Goal: Task Accomplishment & Management: Manage account settings

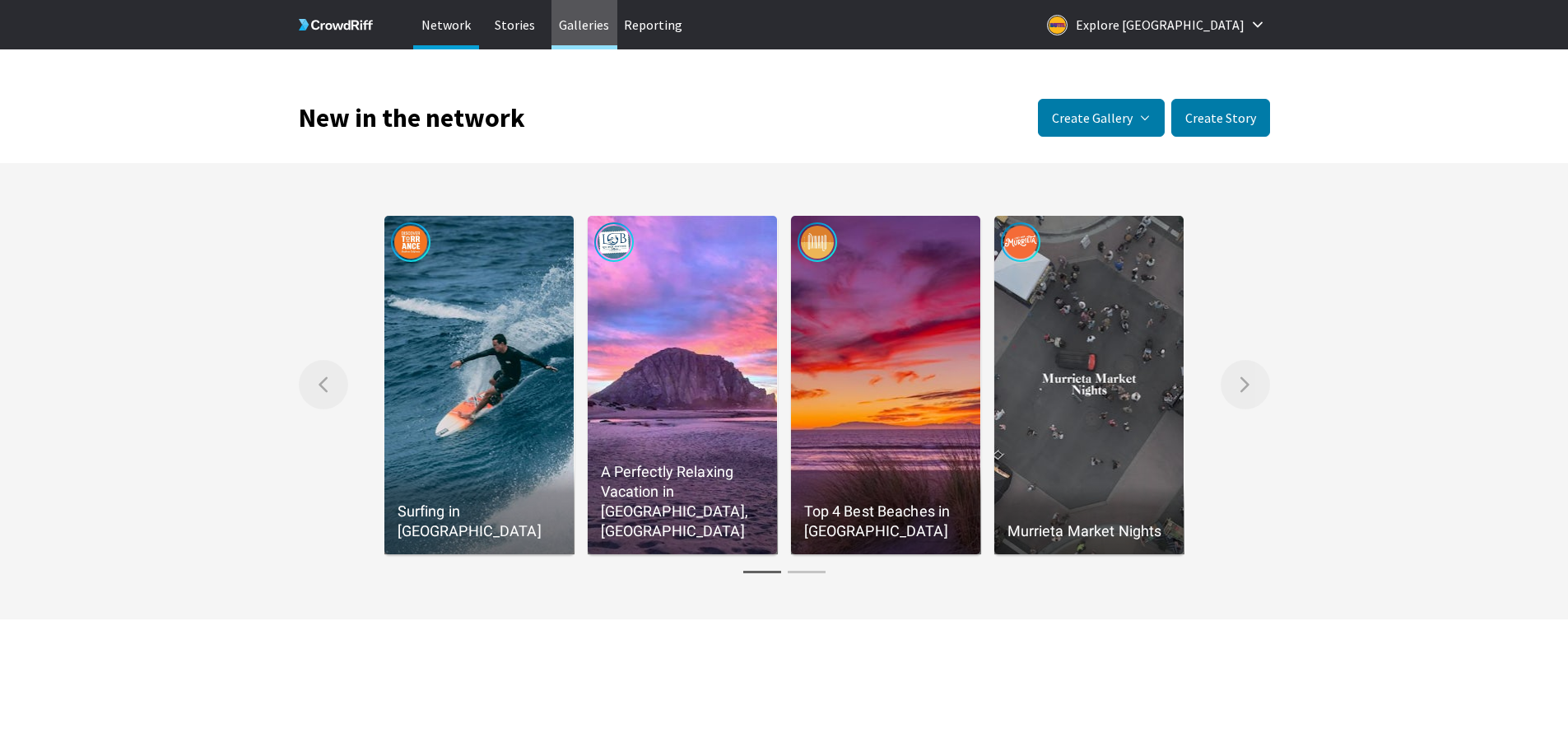
click at [586, 28] on p "Galleries" at bounding box center [585, 25] width 66 height 49
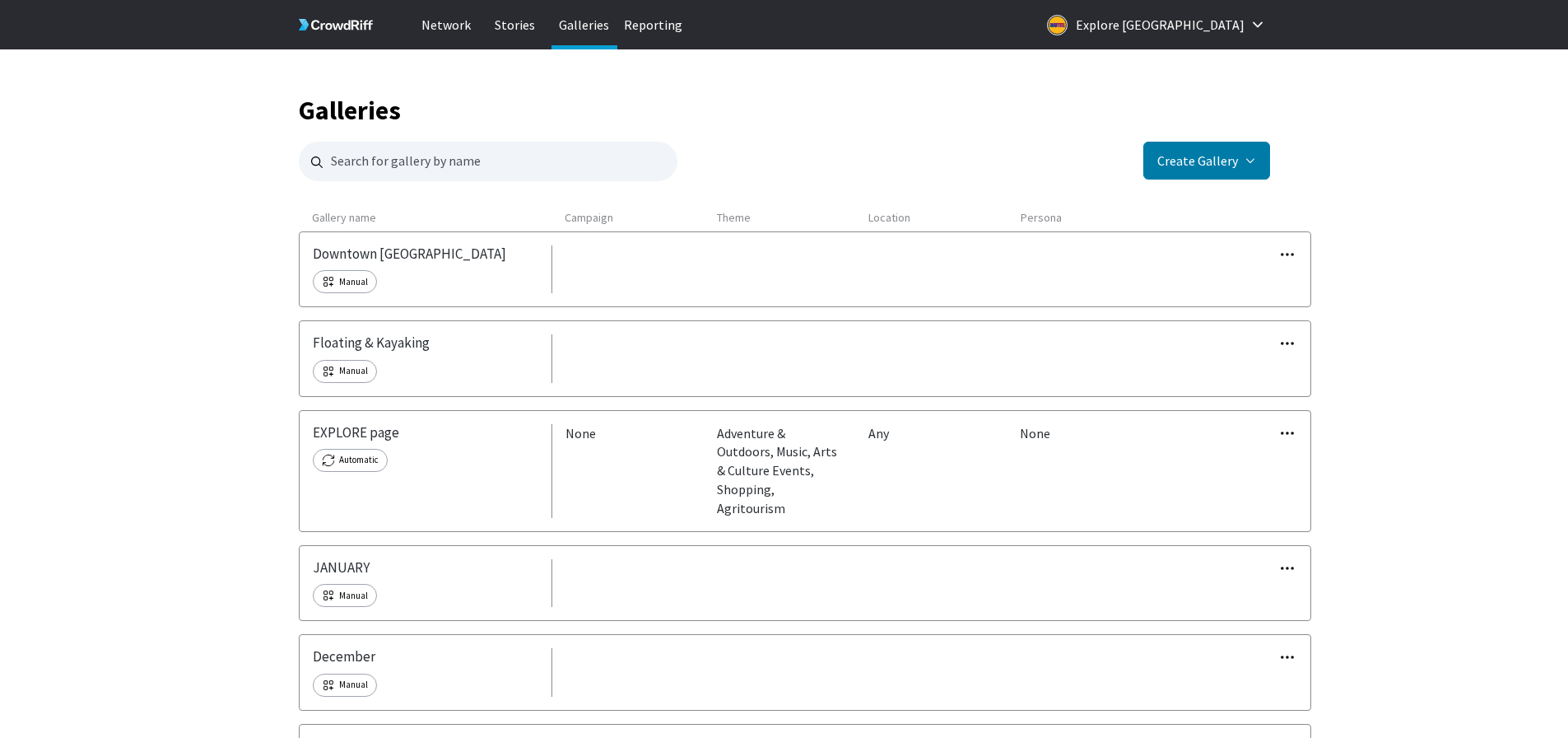
click at [1296, 245] on button "button" at bounding box center [1287, 254] width 18 height 18
click at [1245, 281] on link "Edit" at bounding box center [1250, 281] width 117 height 35
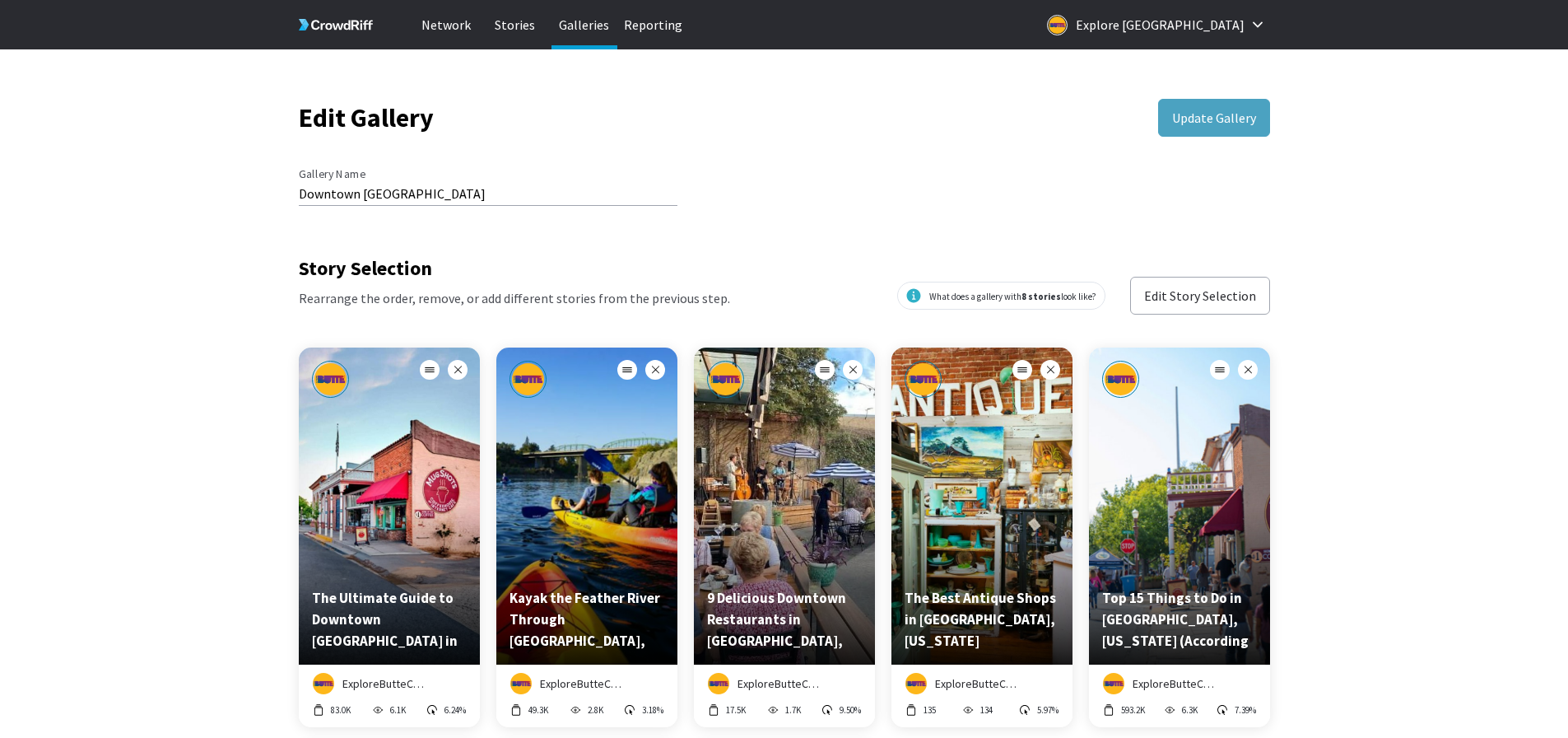
click at [391, 716] on button "6.1K" at bounding box center [387, 710] width 35 height 15
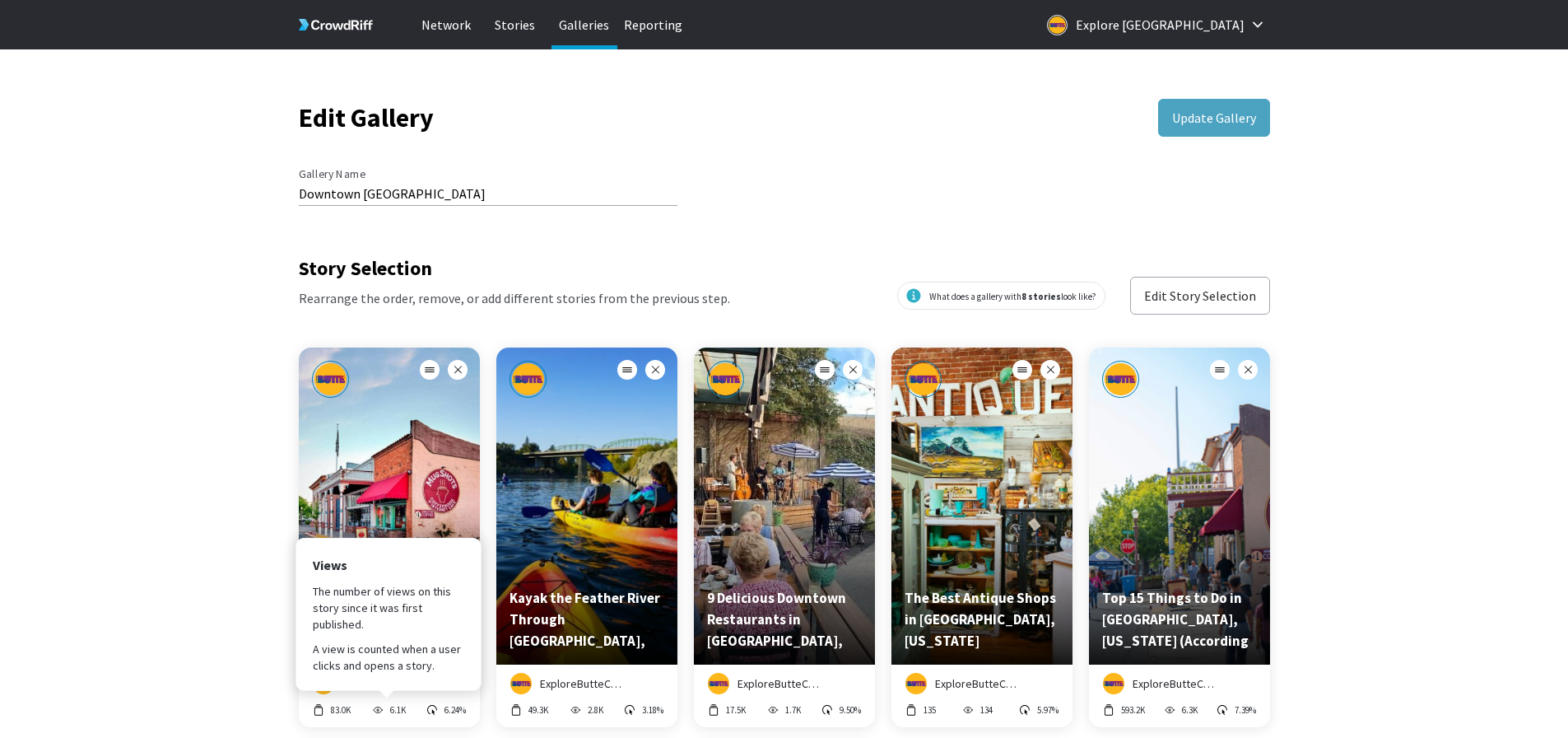
click at [388, 711] on button "6.1K" at bounding box center [387, 710] width 35 height 15
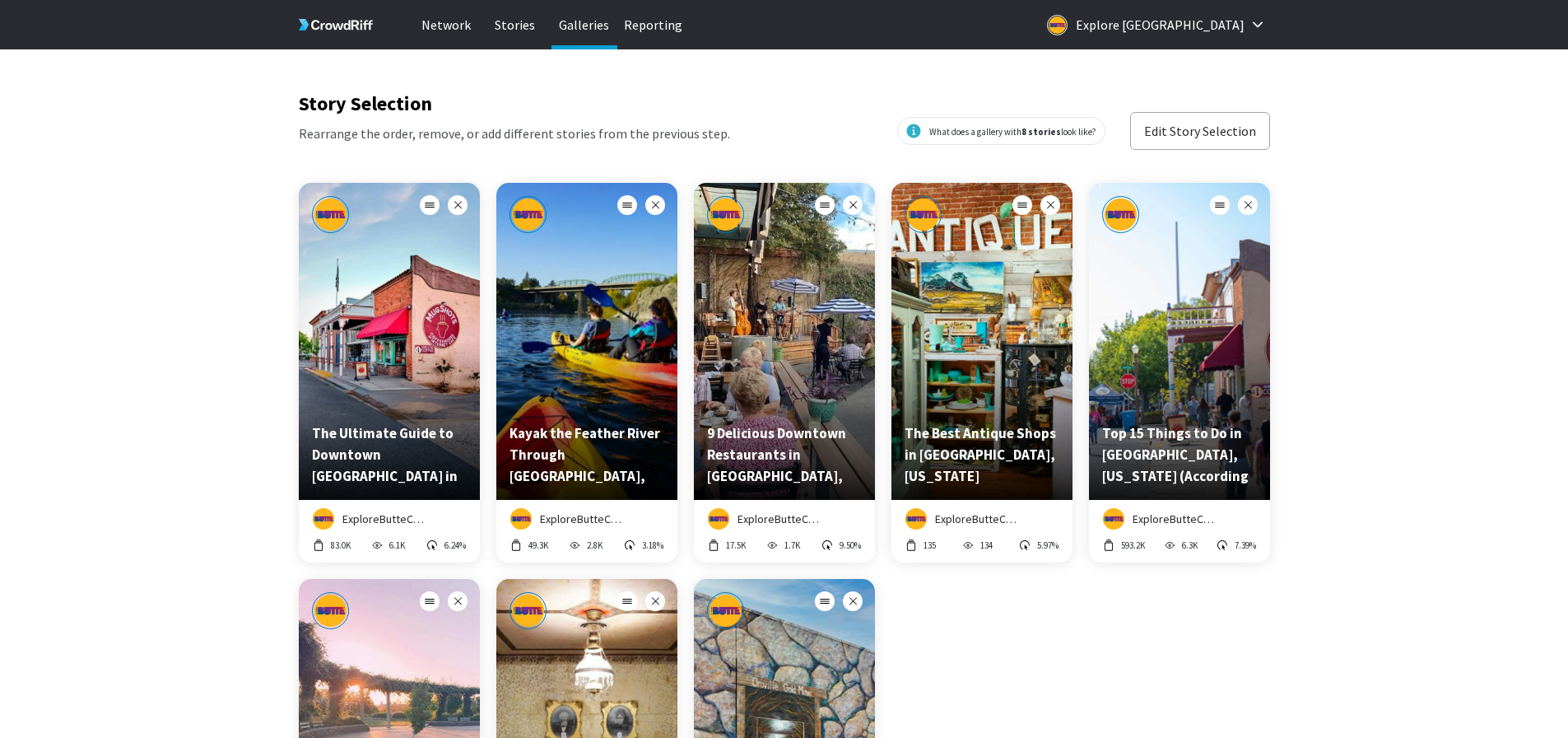
scroll to position [329, 0]
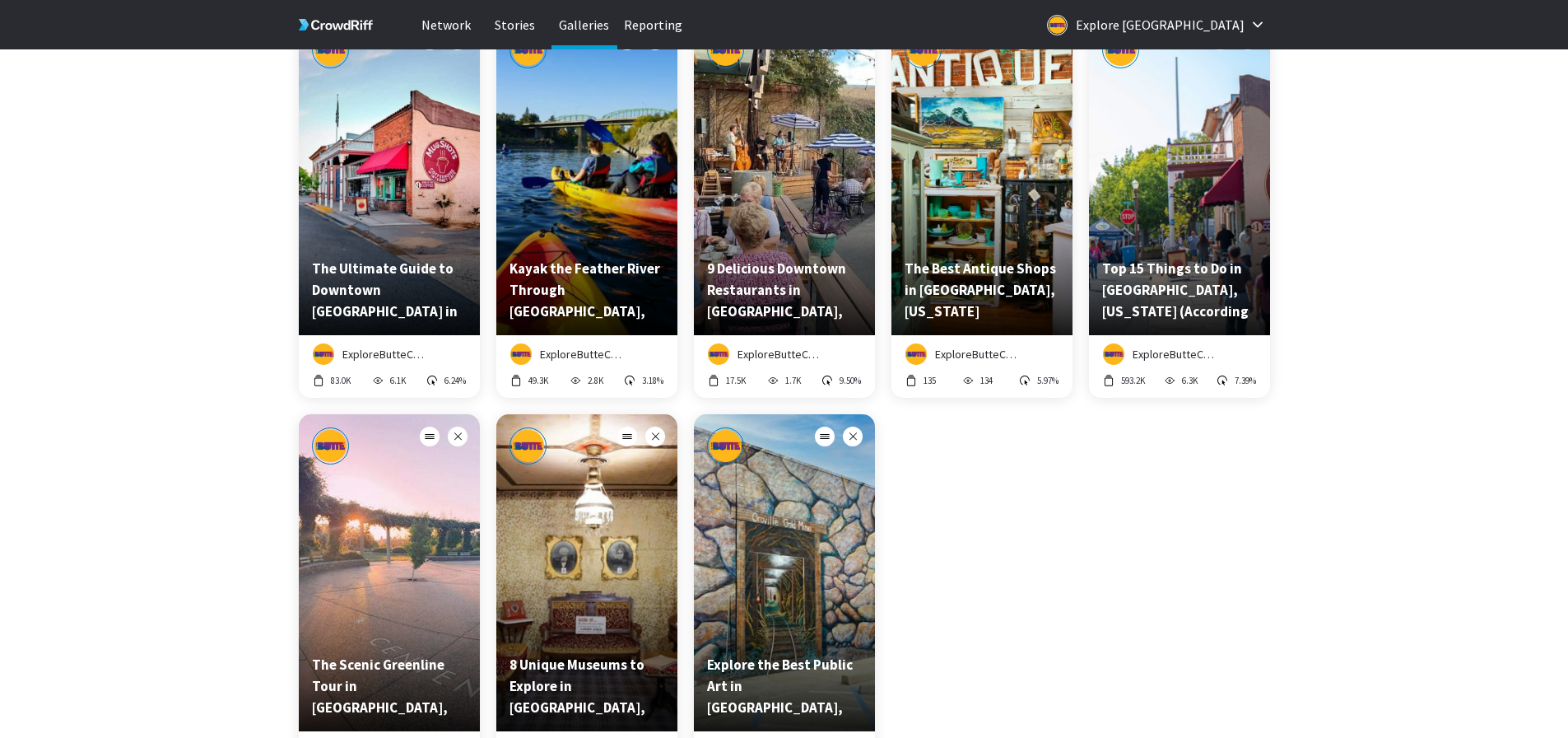
drag, startPoint x: 836, startPoint y: 573, endPoint x: 956, endPoint y: 563, distance: 120.4
click at [839, 573] on div "Explore the Best Public Art in Oroville, California" at bounding box center [784, 572] width 181 height 317
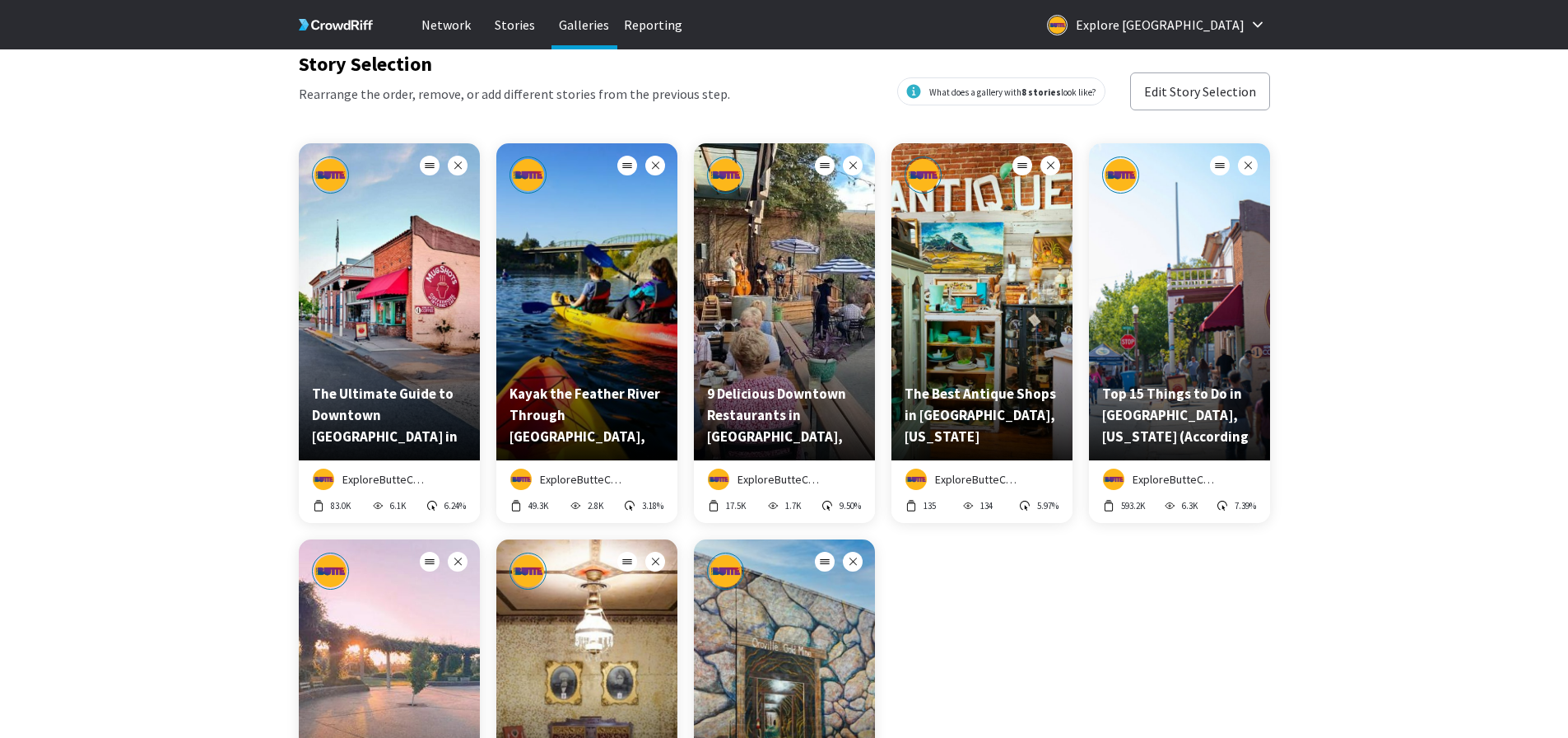
scroll to position [165, 0]
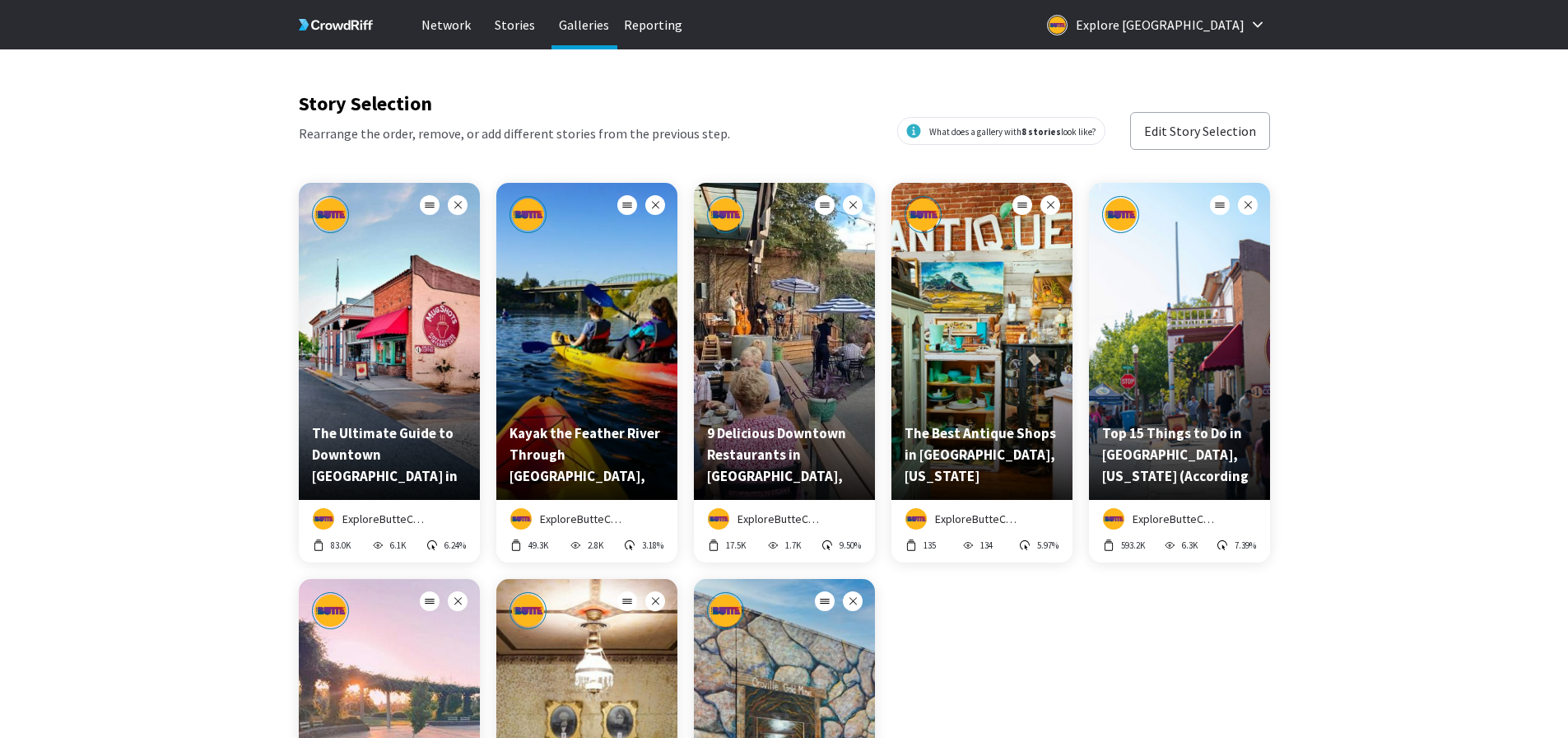
drag, startPoint x: 589, startPoint y: 409, endPoint x: 588, endPoint y: 437, distance: 28.0
click at [589, 409] on div "Kayak the Feather River Through [GEOGRAPHIC_DATA], [US_STATE]" at bounding box center [587, 341] width 181 height 317
click at [624, 440] on p "Kayak the Feather River Through [GEOGRAPHIC_DATA], [US_STATE]" at bounding box center [588, 454] width 155 height 64
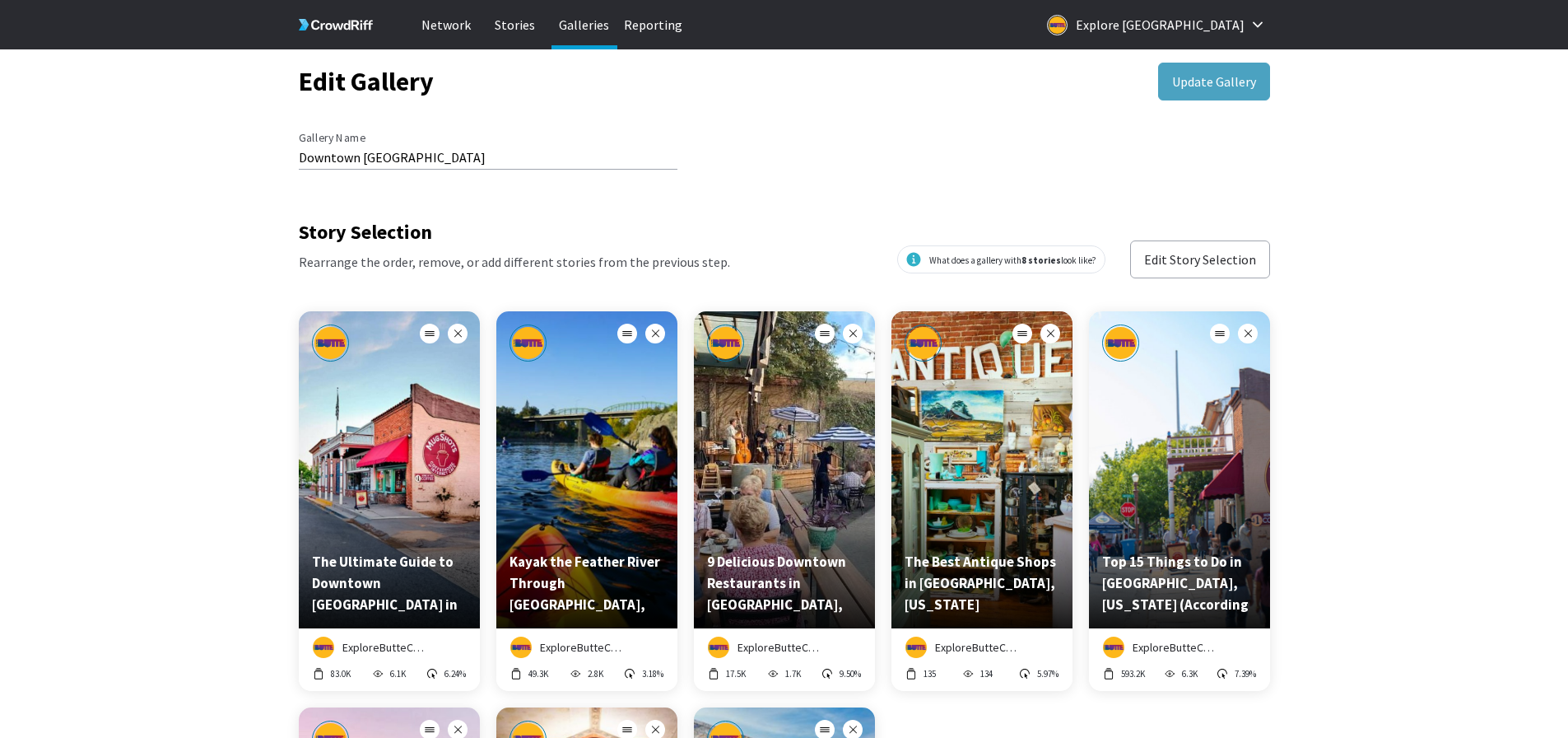
scroll to position [0, 0]
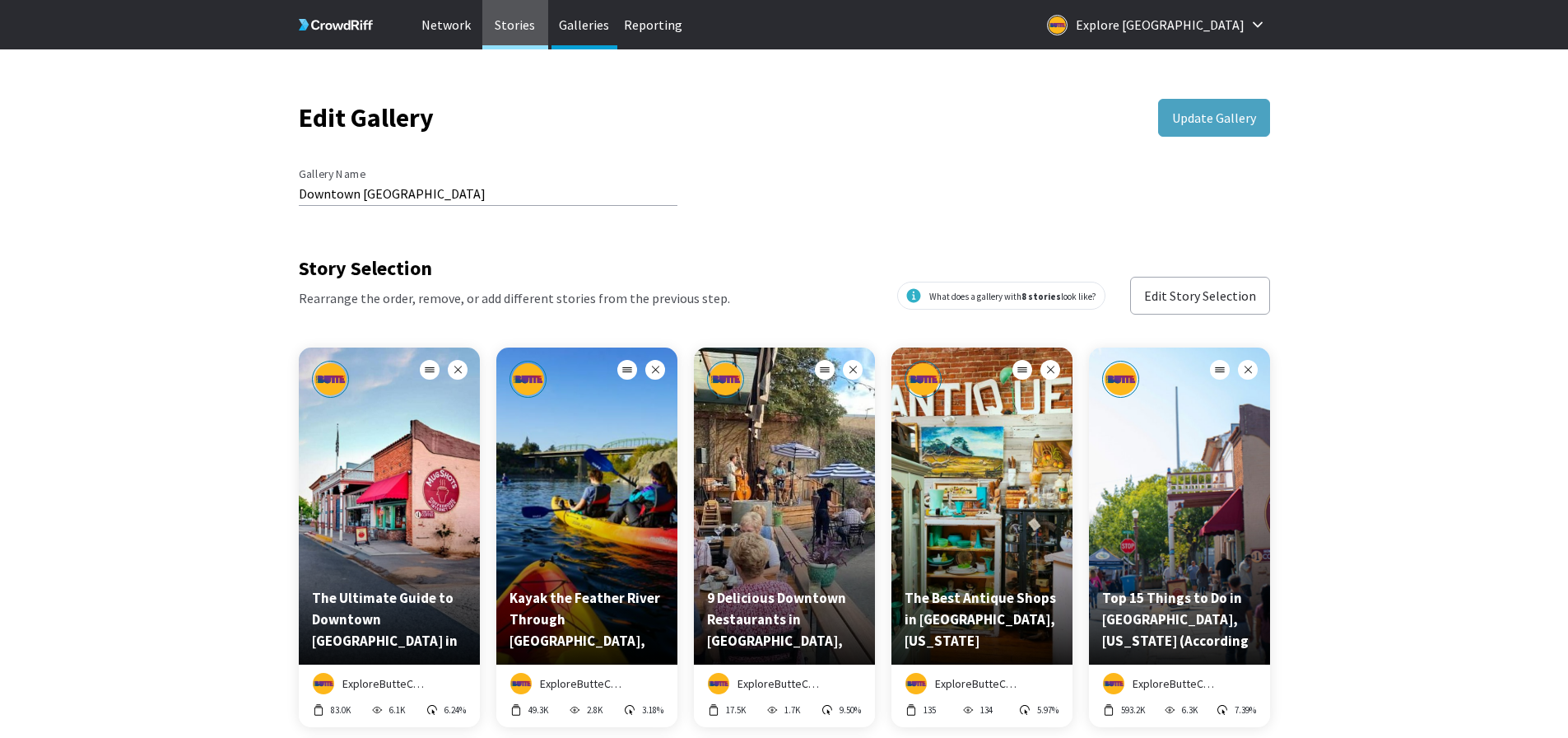
click at [521, 35] on p "Stories" at bounding box center [516, 25] width 66 height 49
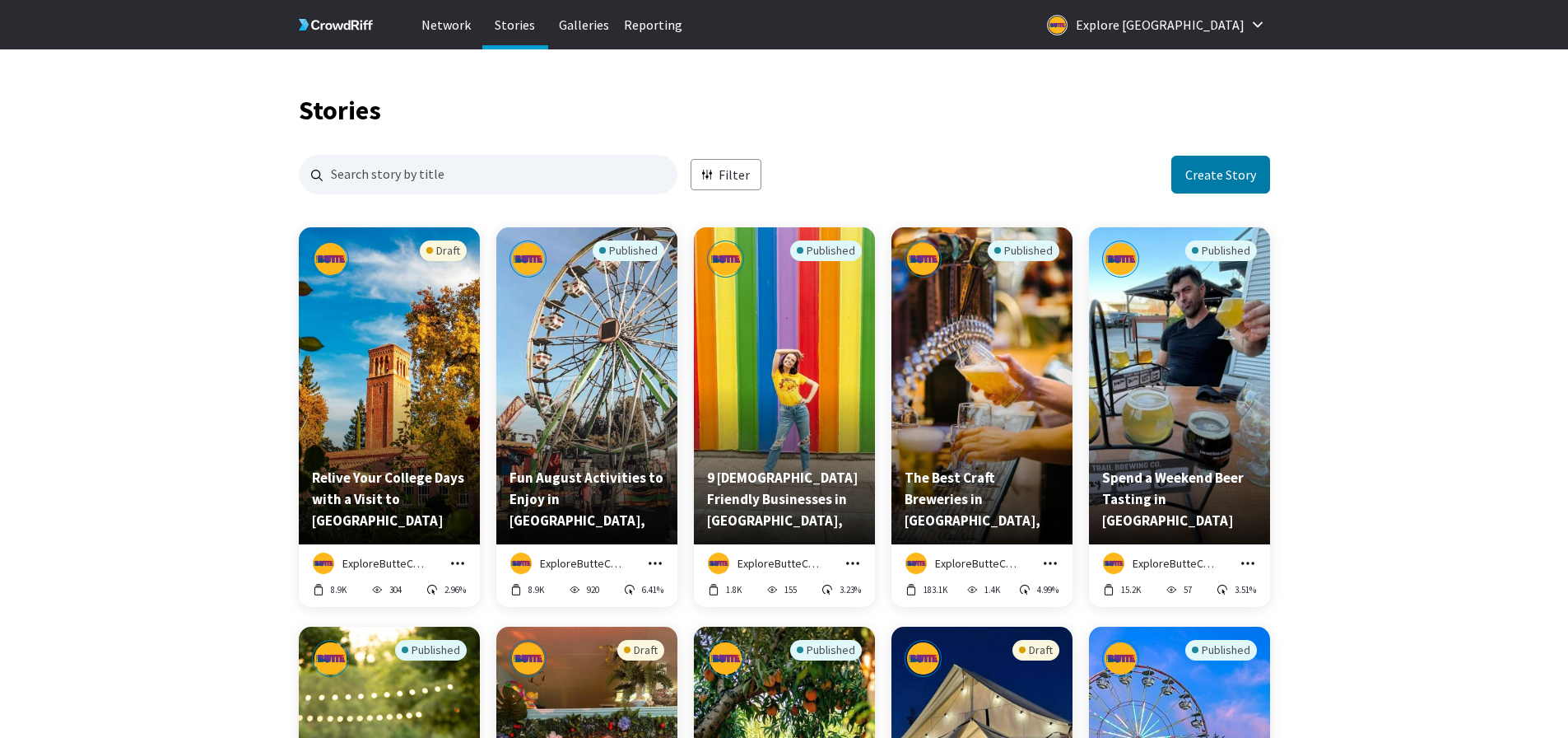
scroll to position [1585, 960]
click at [413, 181] on input "Search for stories by name. Press enter to submit." at bounding box center [488, 175] width 379 height 40
type input "kayak the feather river"
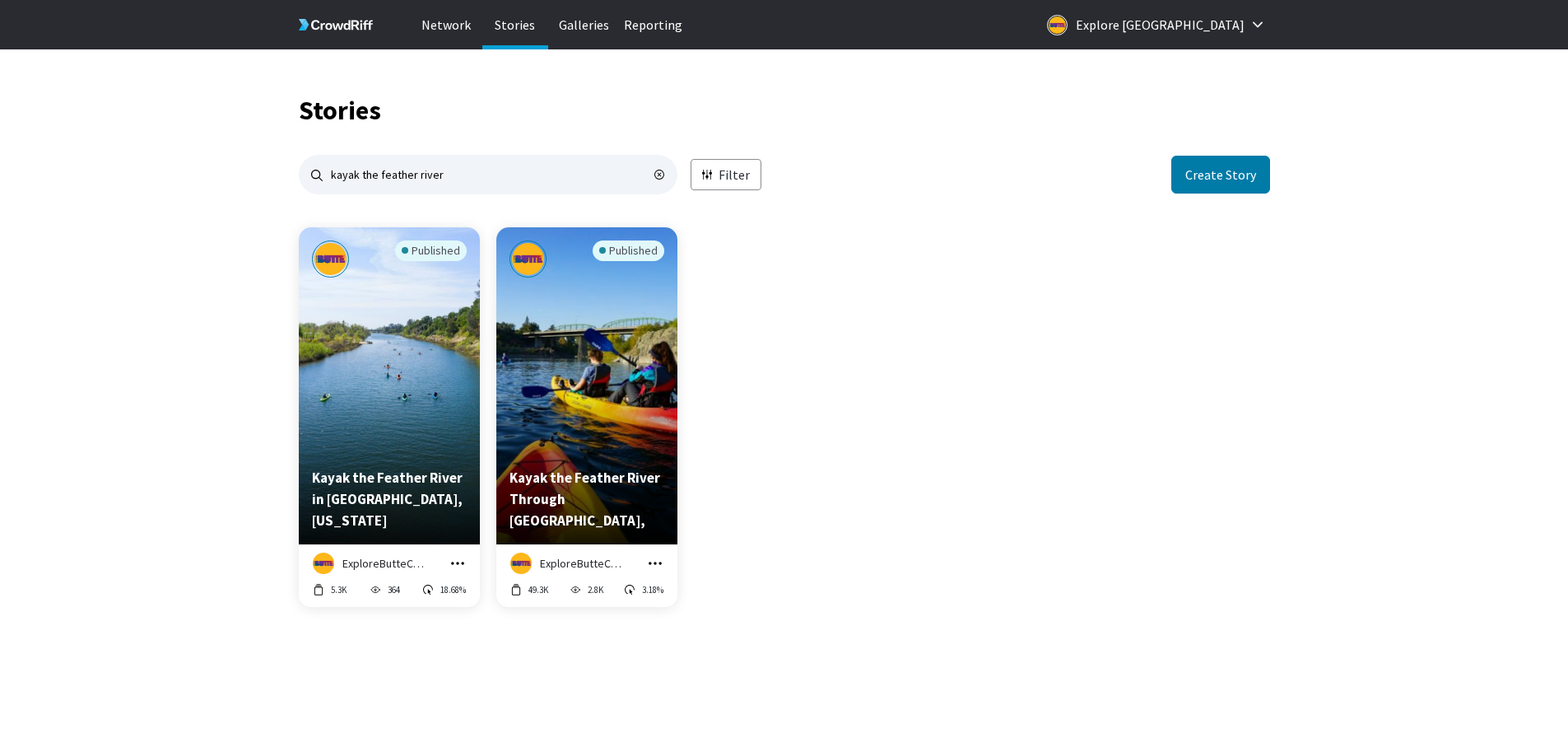
click at [647, 559] on icon "grid" at bounding box center [655, 562] width 16 height 16
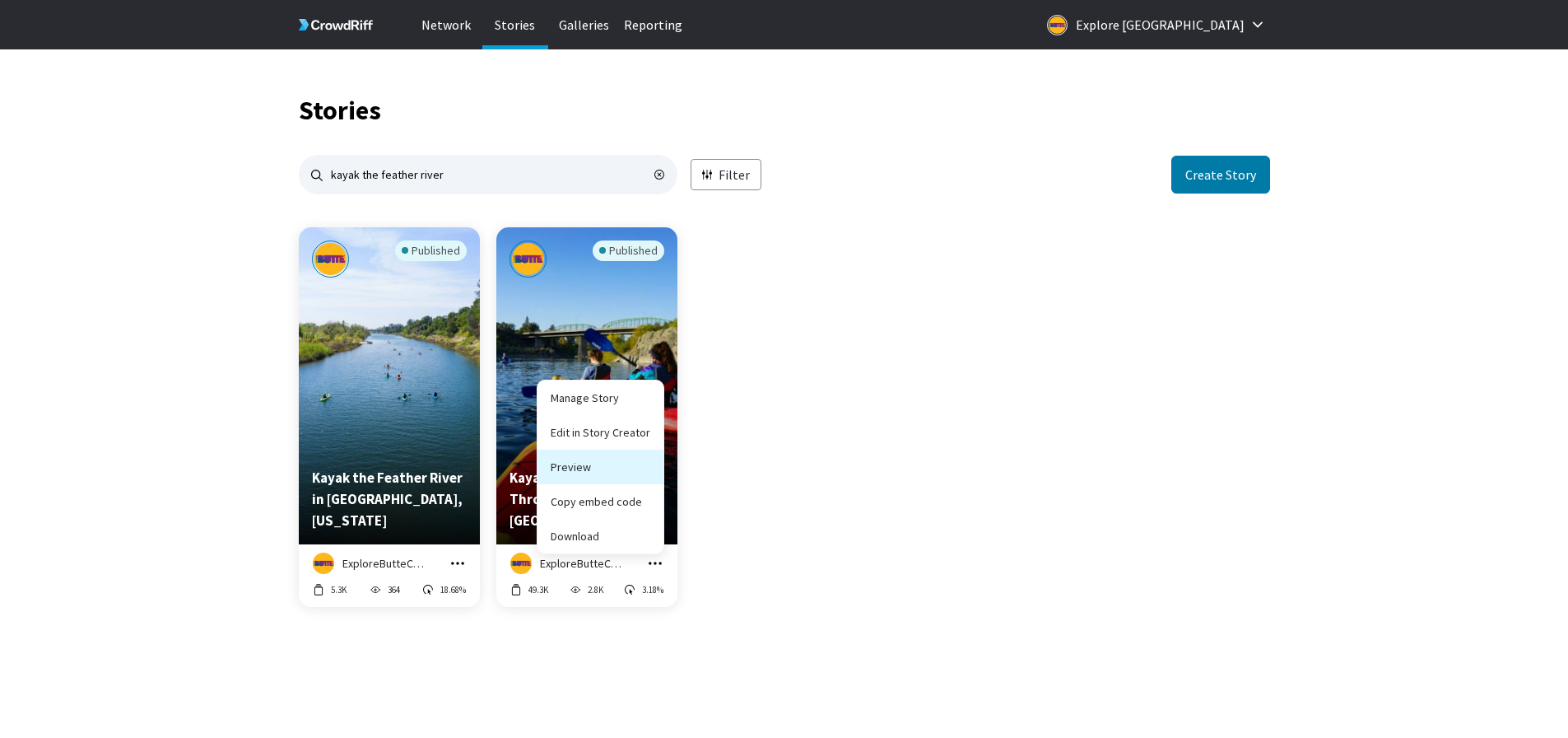
click at [621, 466] on link "Preview" at bounding box center [600, 466] width 126 height 35
click at [824, 329] on div "Published Kayak the Feather River in Butte County, California ExploreButteCount…" at bounding box center [784, 427] width 972 height 399
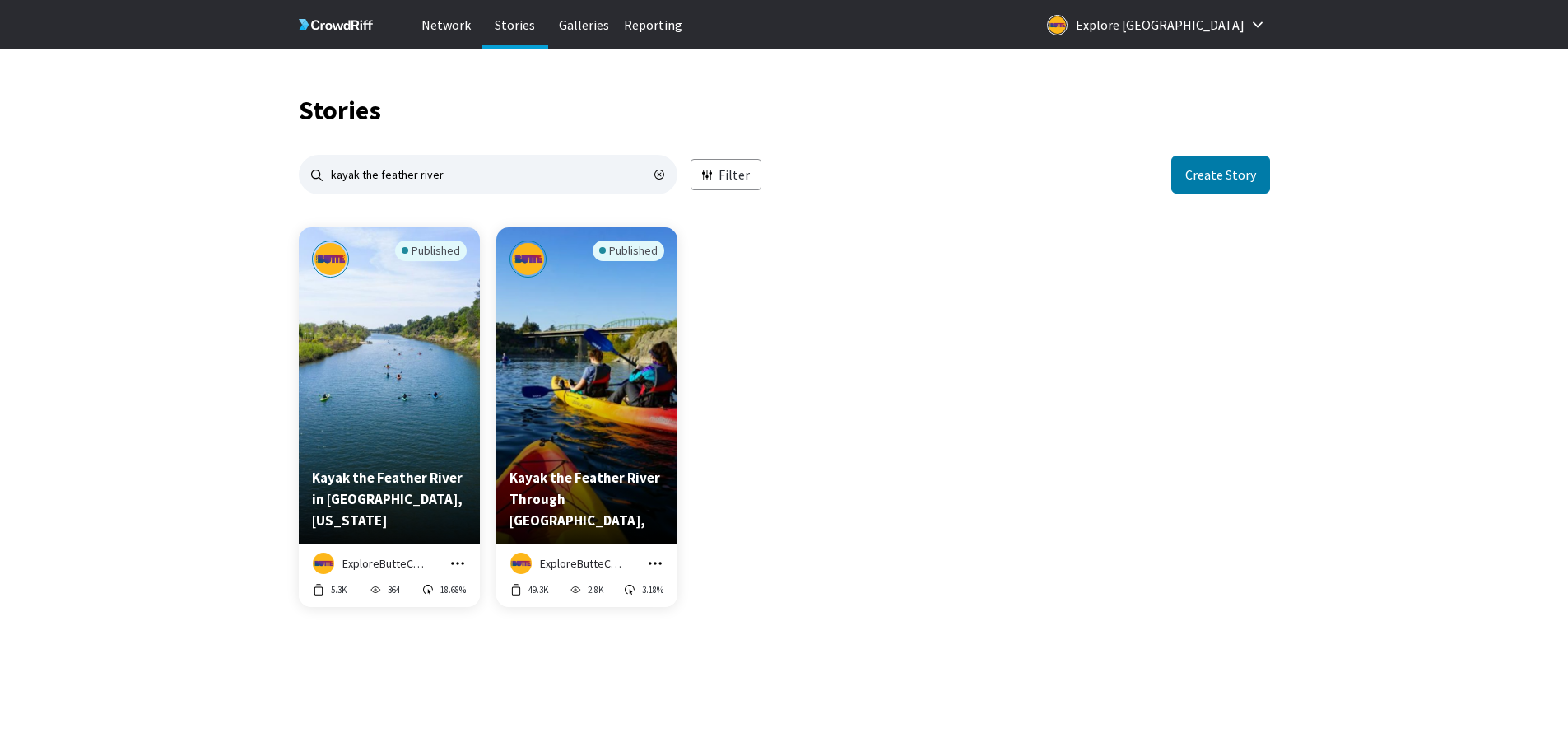
click at [652, 567] on icon "grid" at bounding box center [655, 562] width 16 height 16
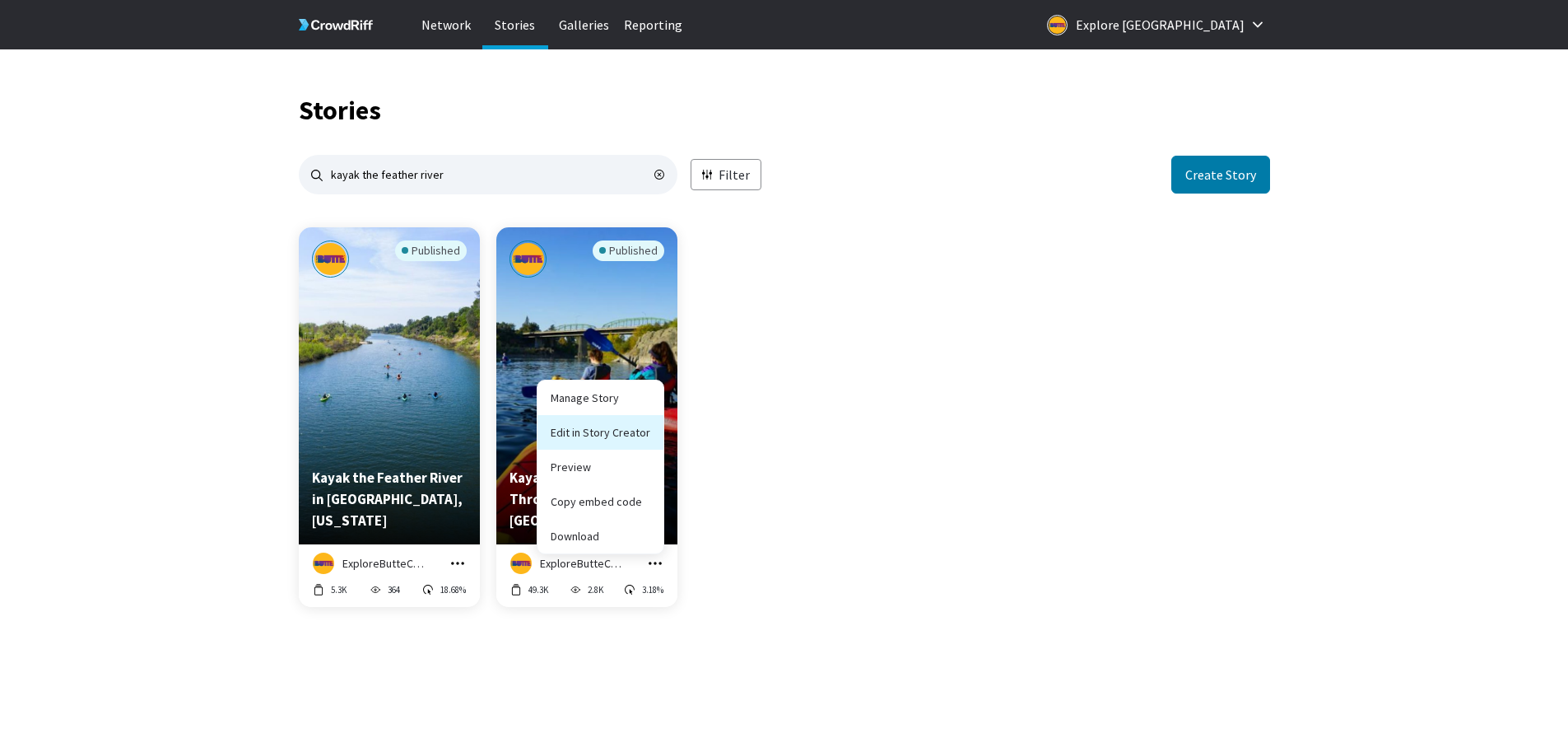
click at [625, 431] on link "Edit in Story Creator" at bounding box center [600, 431] width 126 height 35
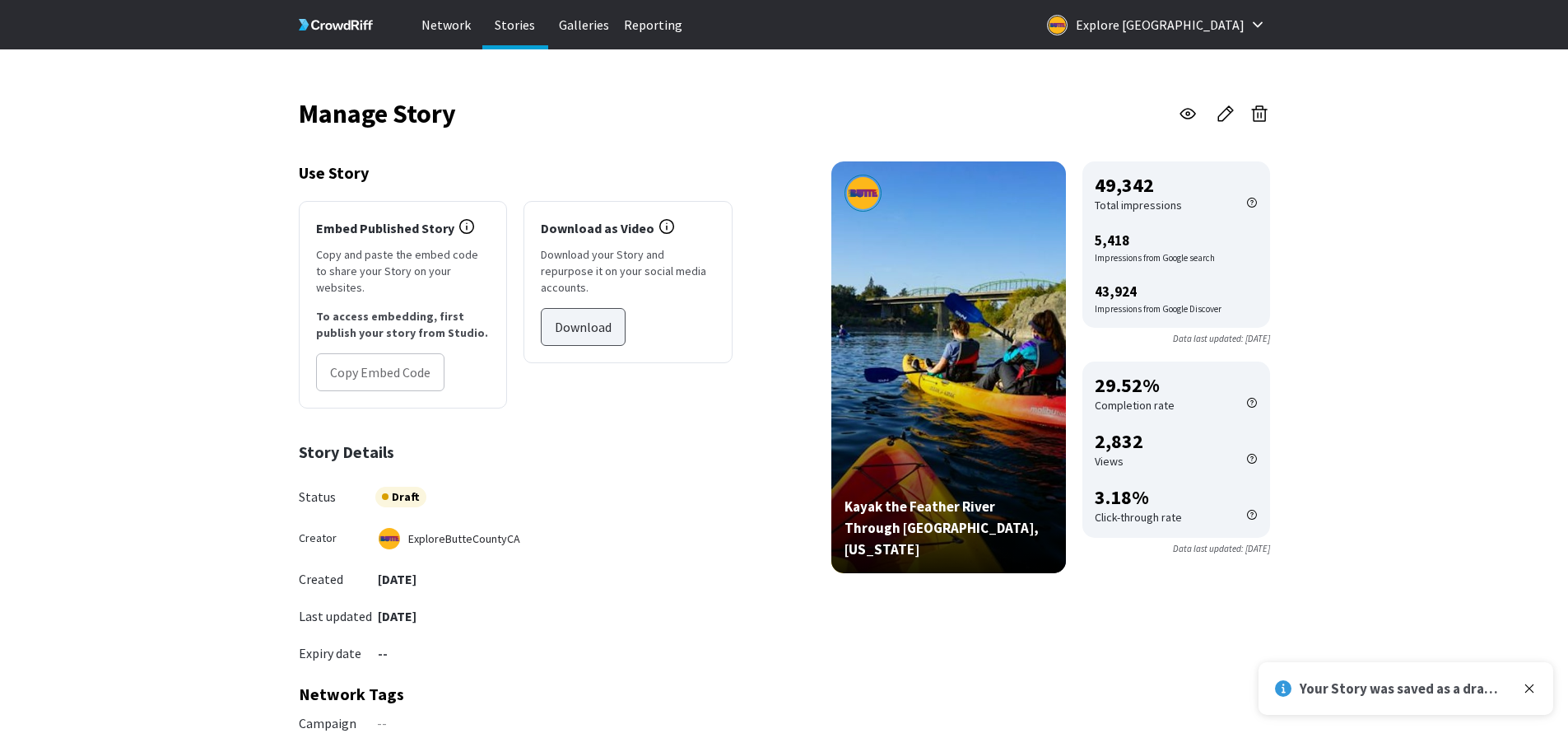
click at [589, 308] on button "Download" at bounding box center [584, 326] width 85 height 38
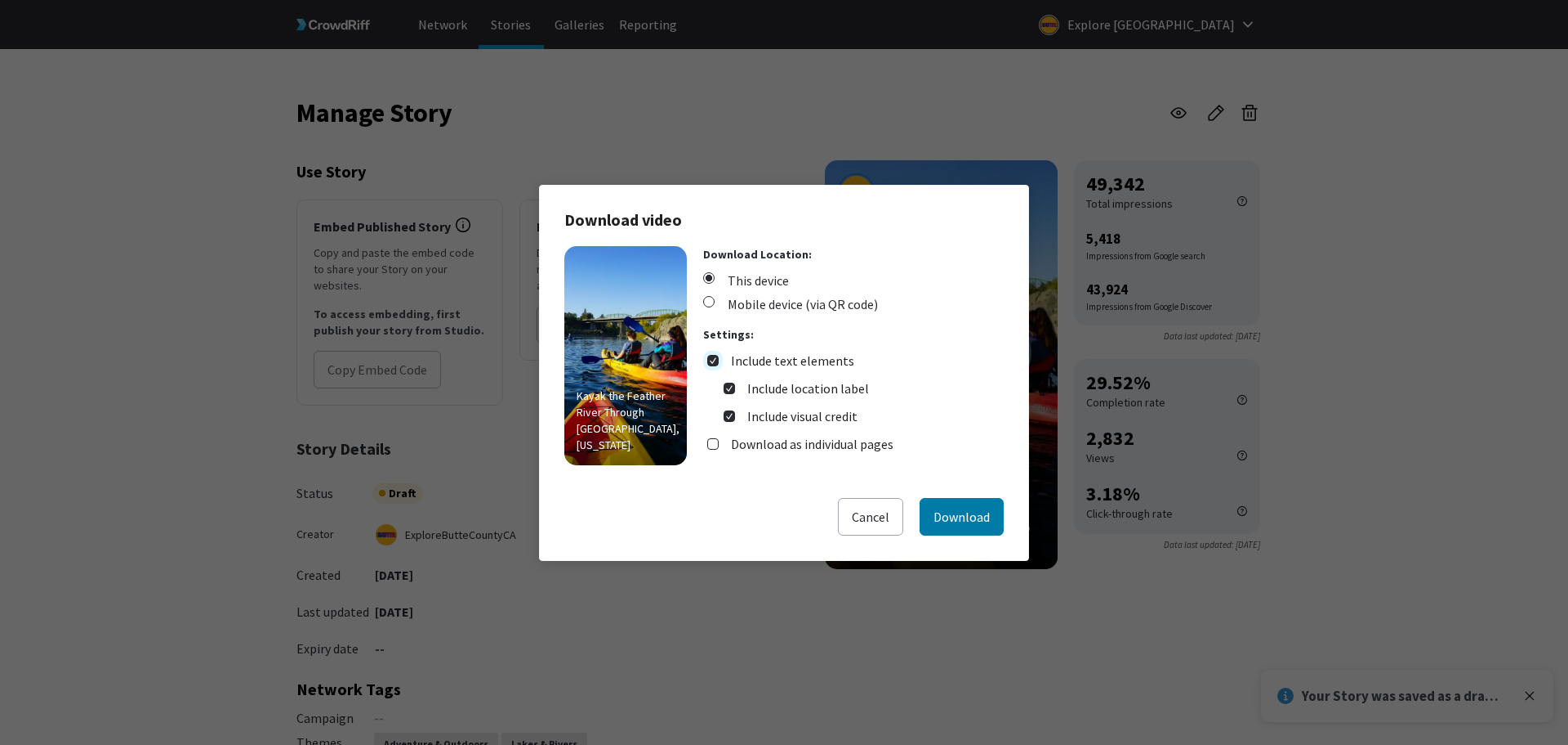
click at [711, 357] on input "Include text elements" at bounding box center [713, 361] width 11 height 11
checkbox input "false"
click at [782, 382] on label "Download as individual pages" at bounding box center [812, 388] width 162 height 20
click at [719, 382] on input "Download as individual pages" at bounding box center [713, 388] width 11 height 11
checkbox input "true"
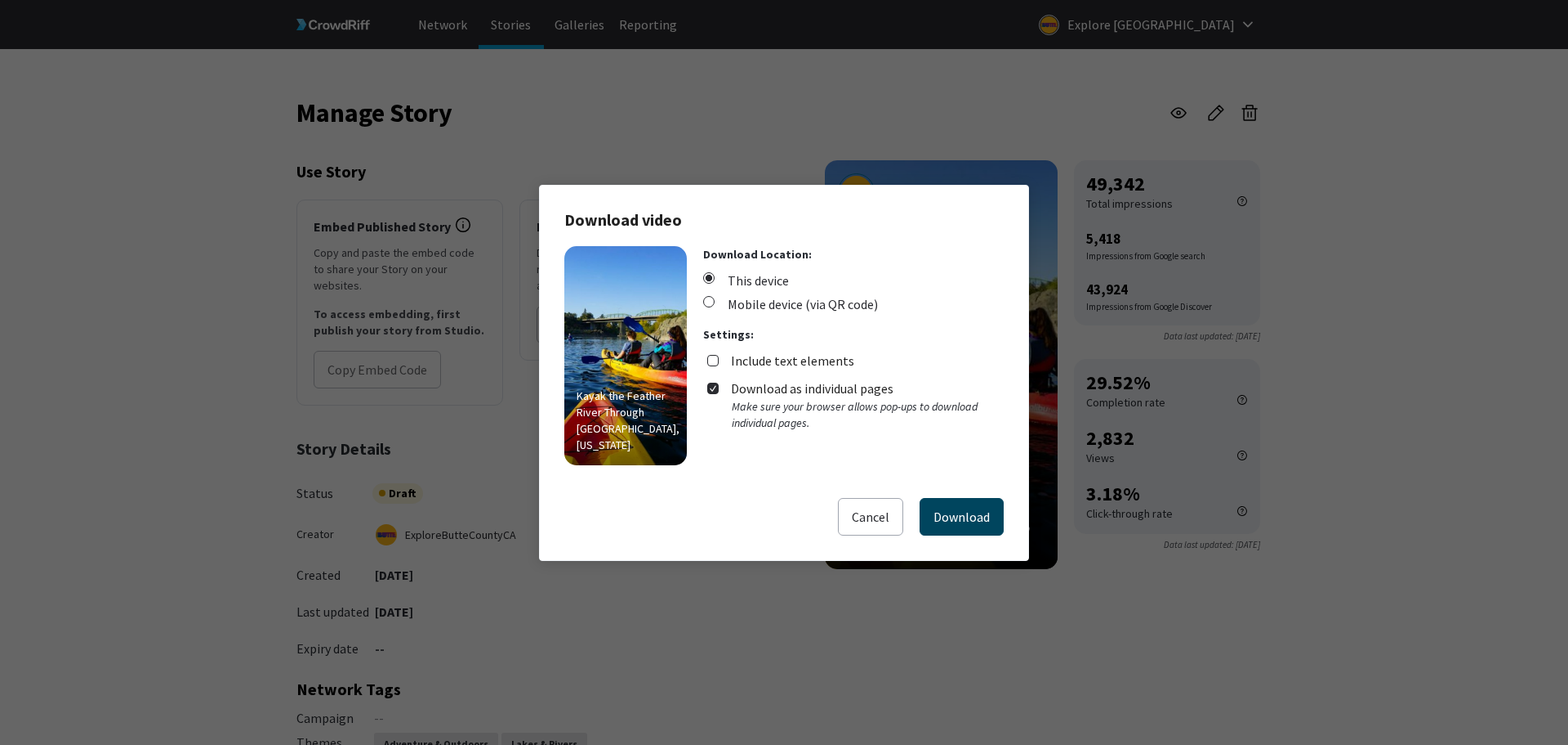
click at [961, 531] on button "Download" at bounding box center [962, 517] width 85 height 38
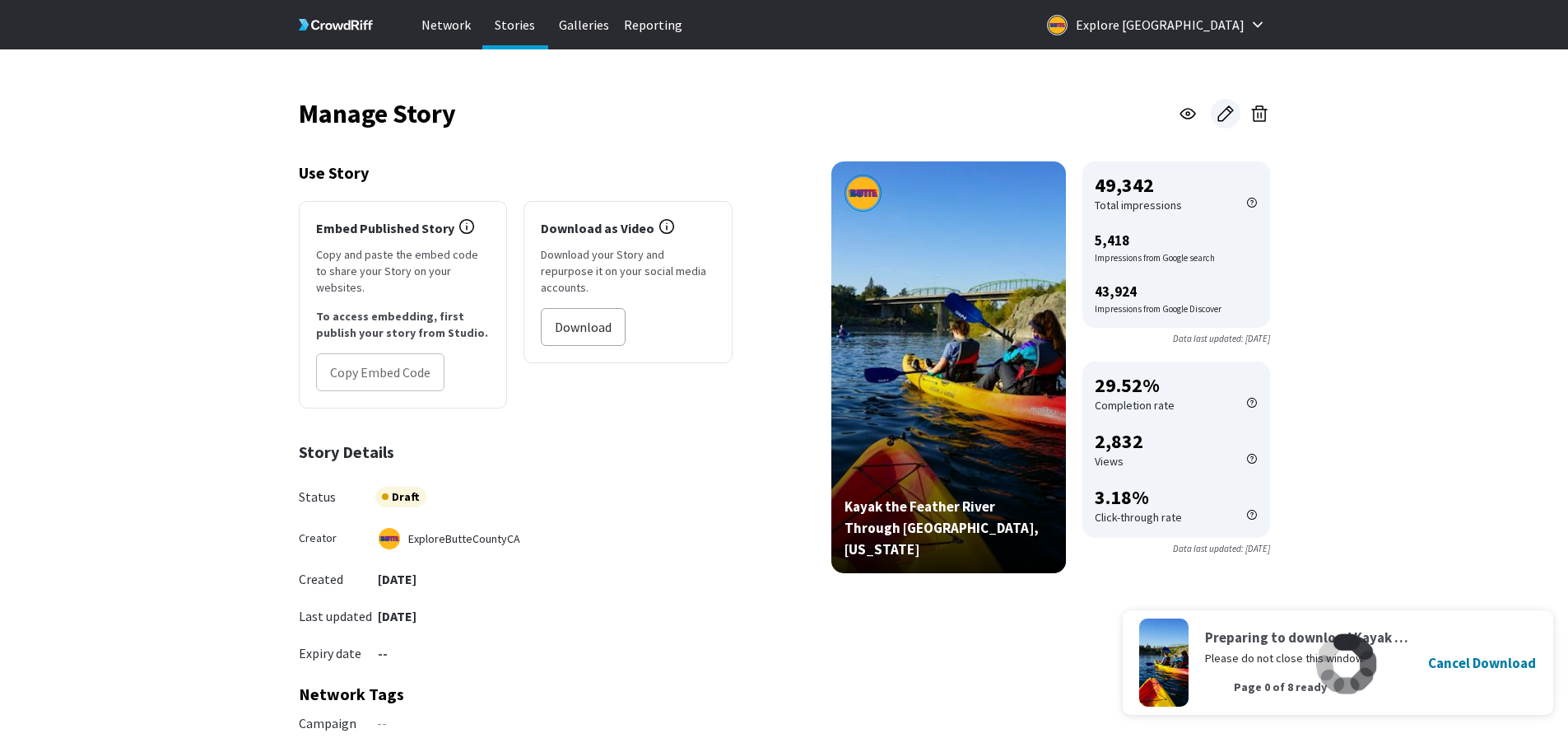
click at [1229, 112] on icon at bounding box center [1226, 114] width 15 height 15
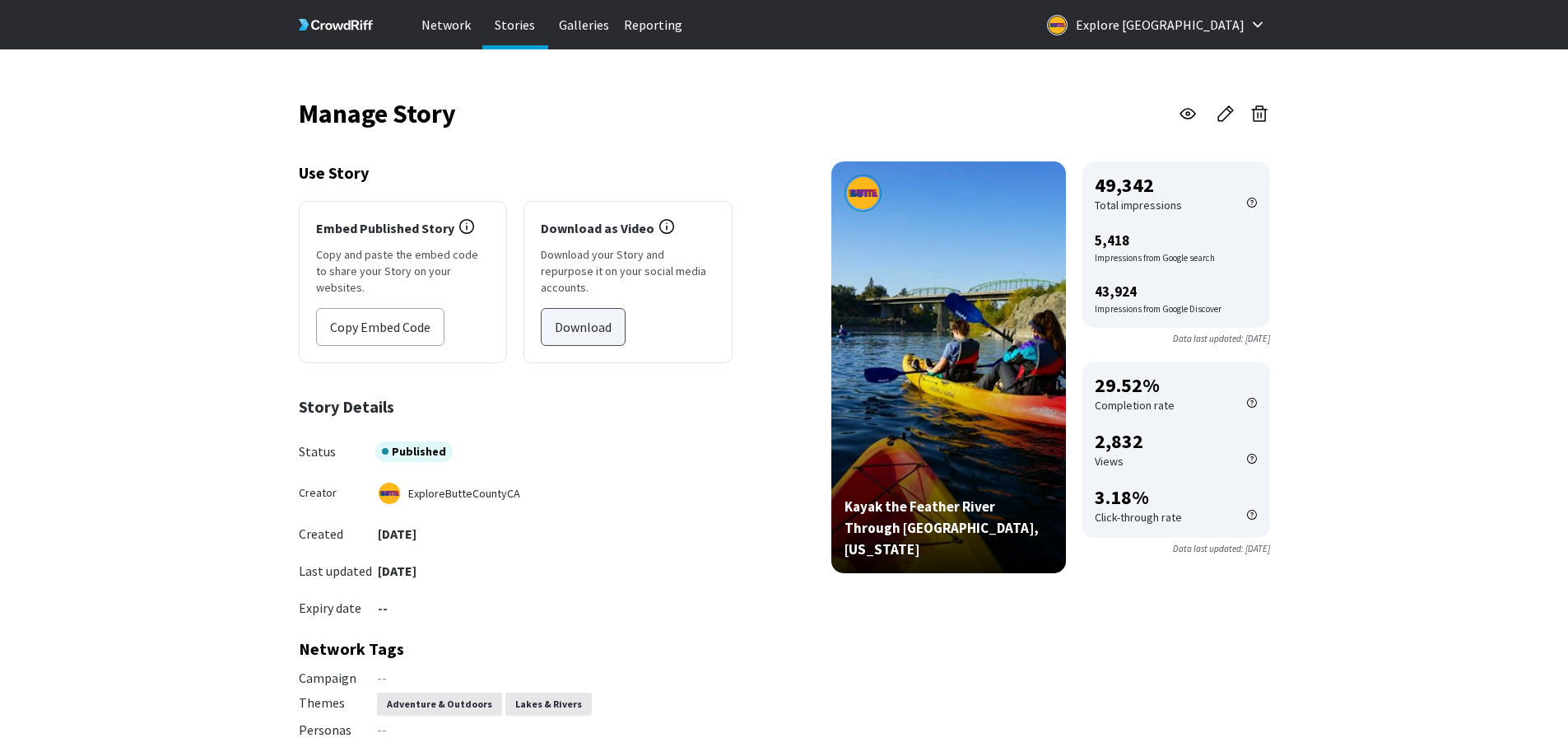
click at [573, 308] on button "Download" at bounding box center [584, 326] width 85 height 38
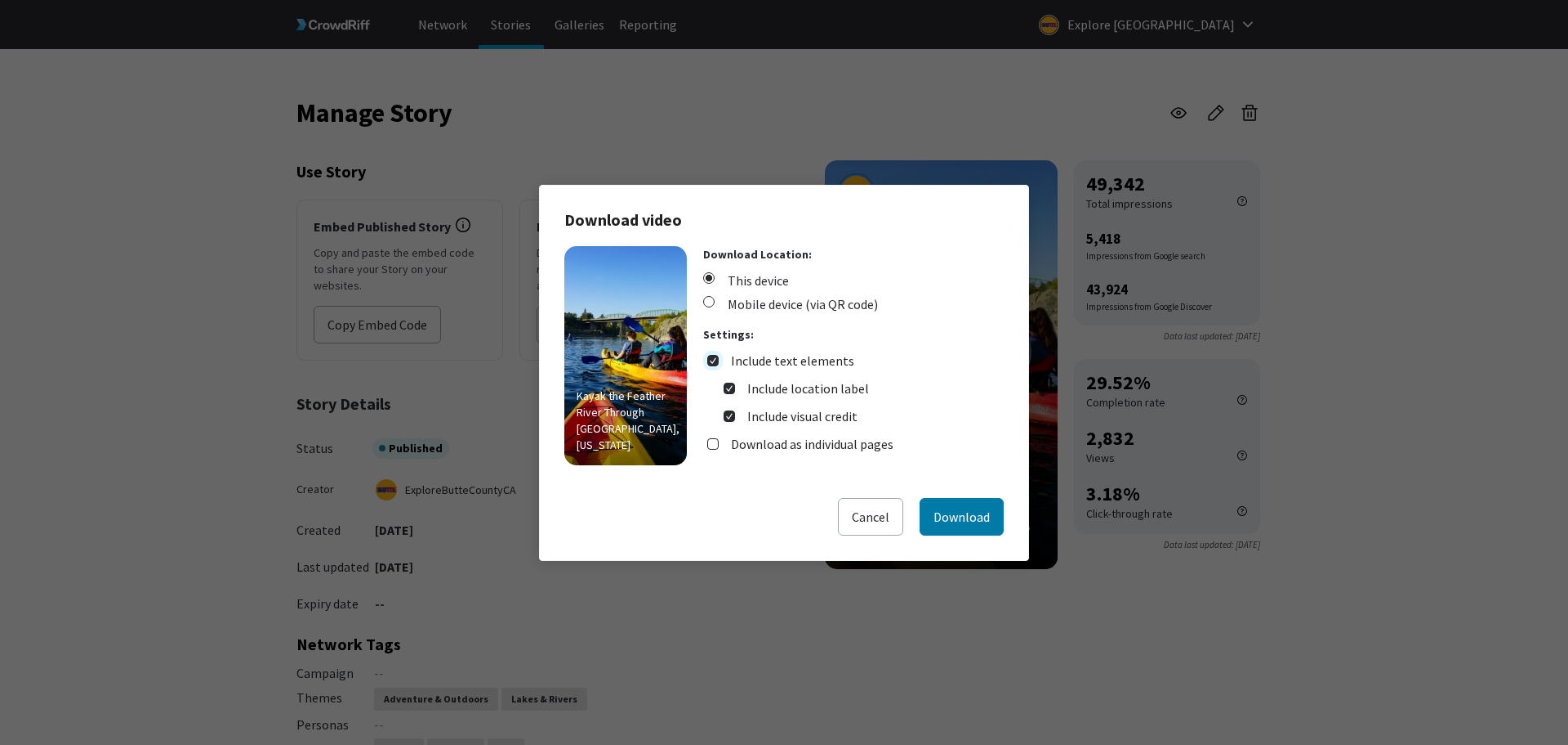
click at [709, 363] on input "Include text elements" at bounding box center [713, 361] width 11 height 11
checkbox input "false"
click at [715, 387] on input "Download as individual pages" at bounding box center [713, 388] width 11 height 11
checkbox input "true"
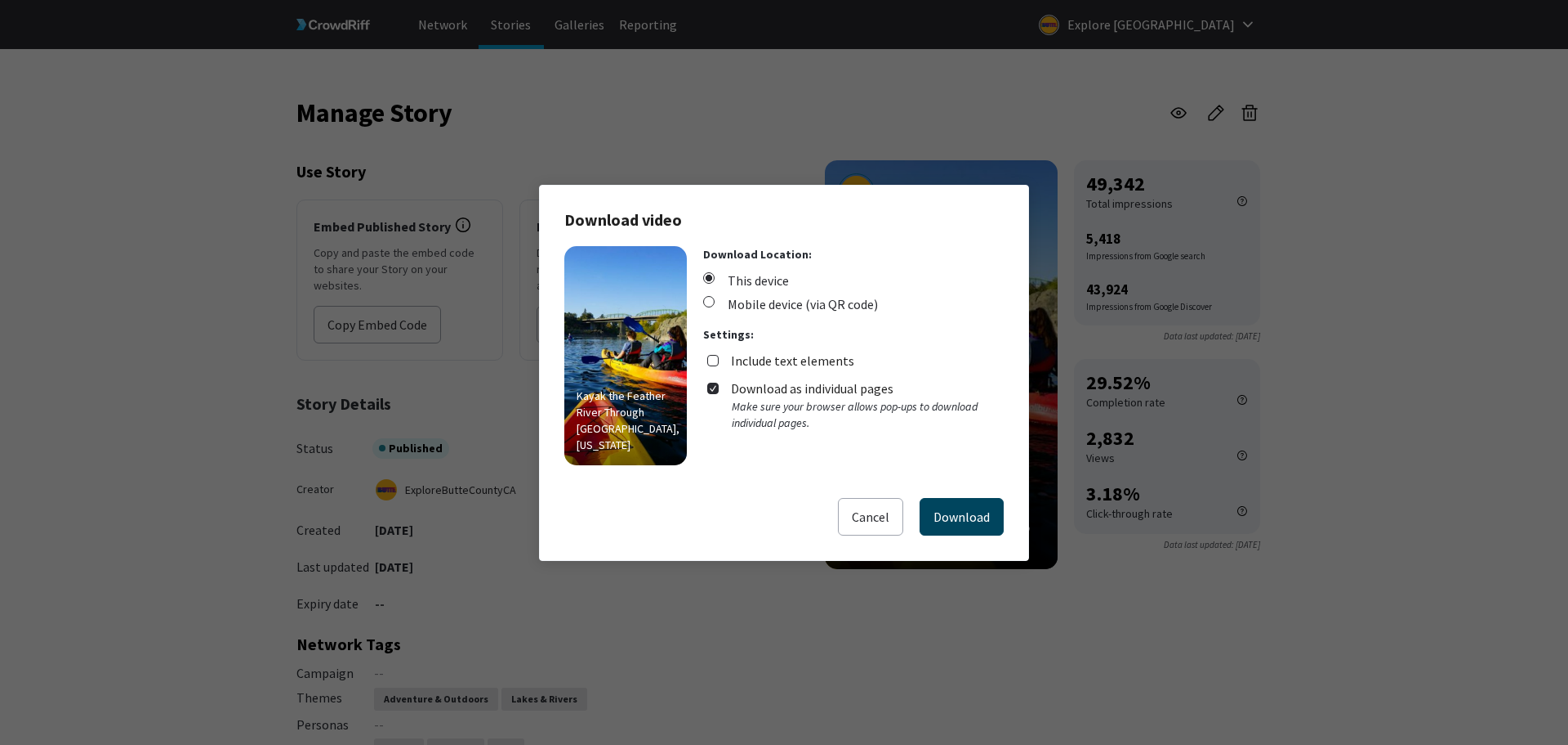
click at [980, 528] on button "Download" at bounding box center [962, 517] width 85 height 38
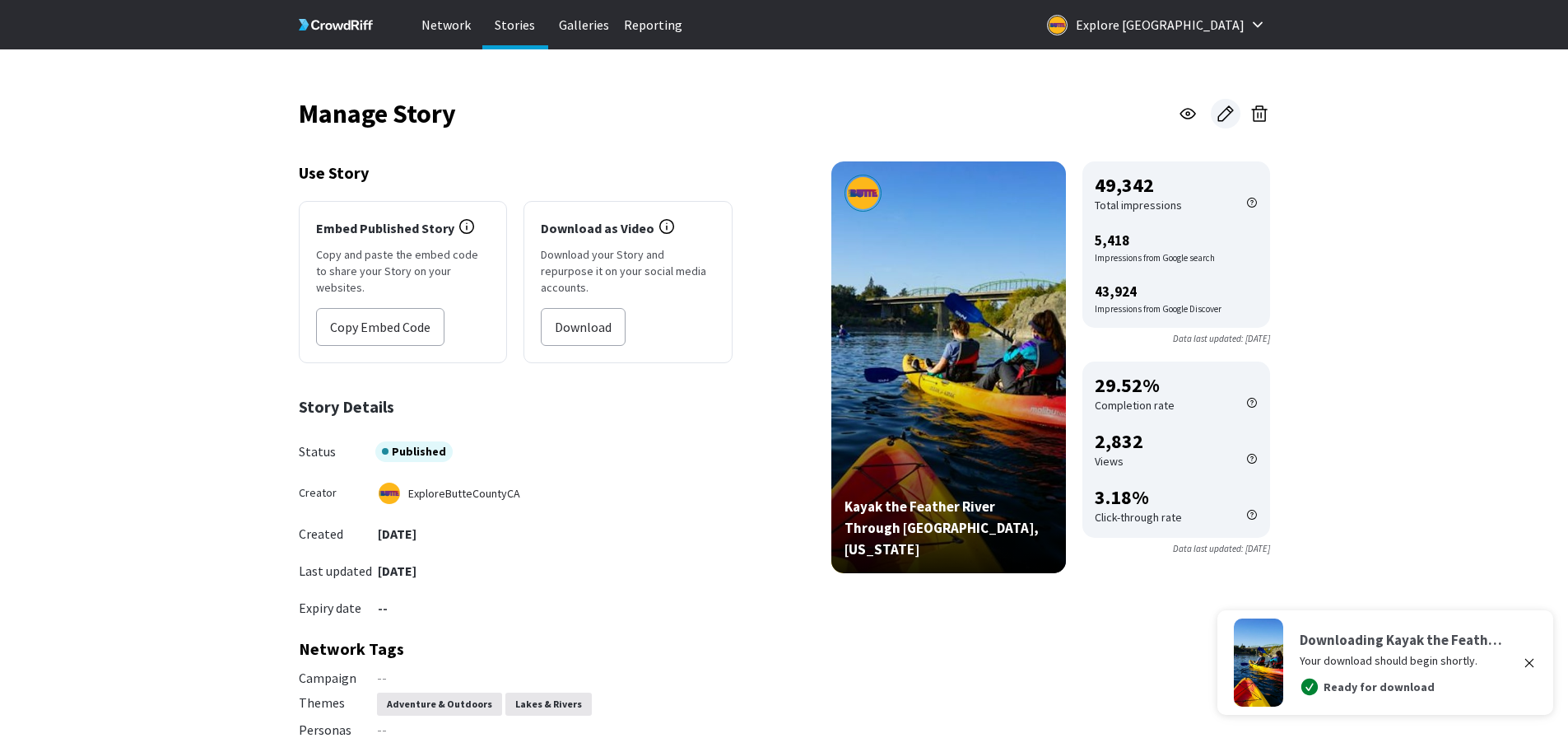
click at [1220, 117] on icon at bounding box center [1225, 114] width 20 height 20
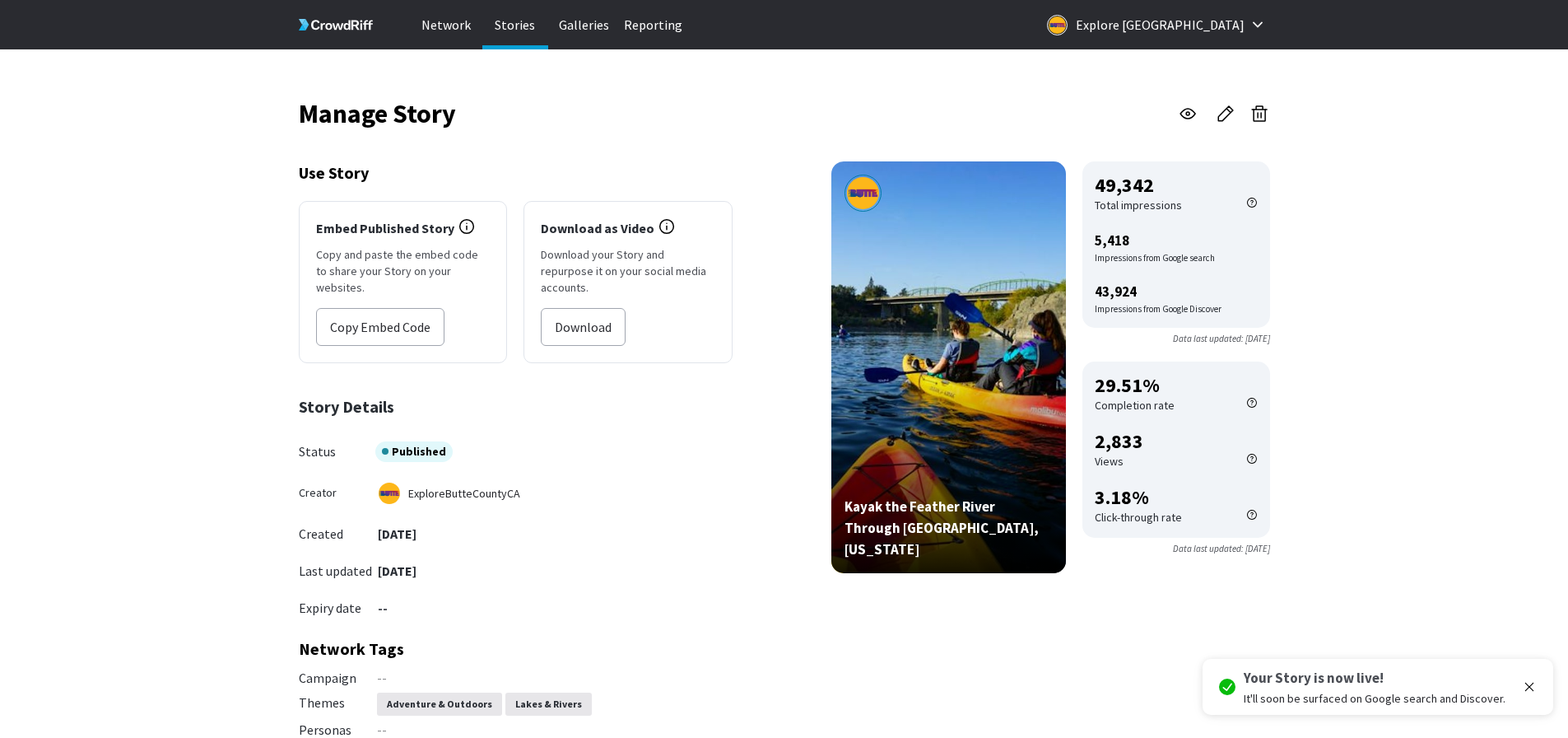
click at [519, 31] on p "Stories" at bounding box center [516, 25] width 66 height 49
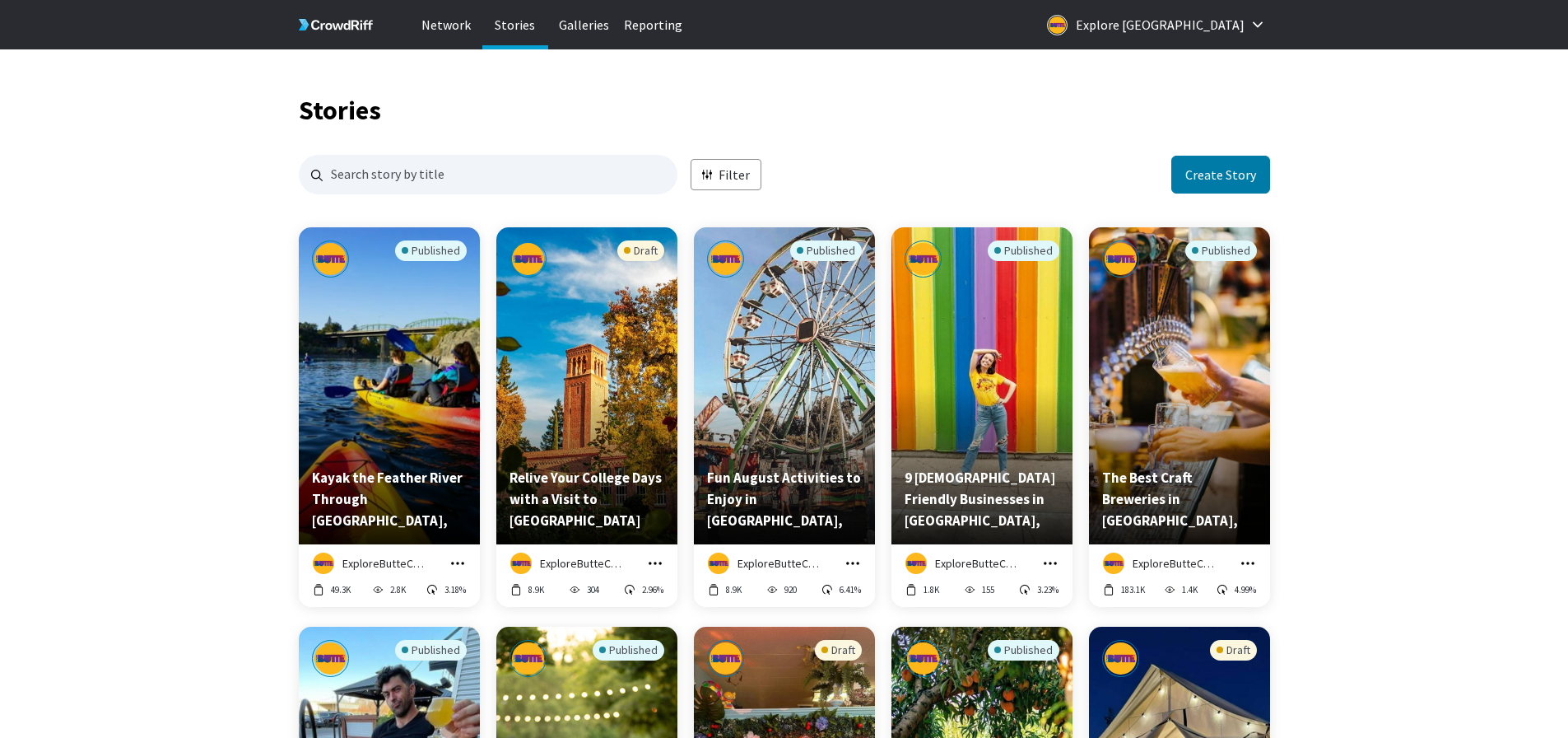
scroll to position [1585, 960]
click at [392, 183] on input "Search for stories by name. Press enter to submit." at bounding box center [488, 175] width 379 height 40
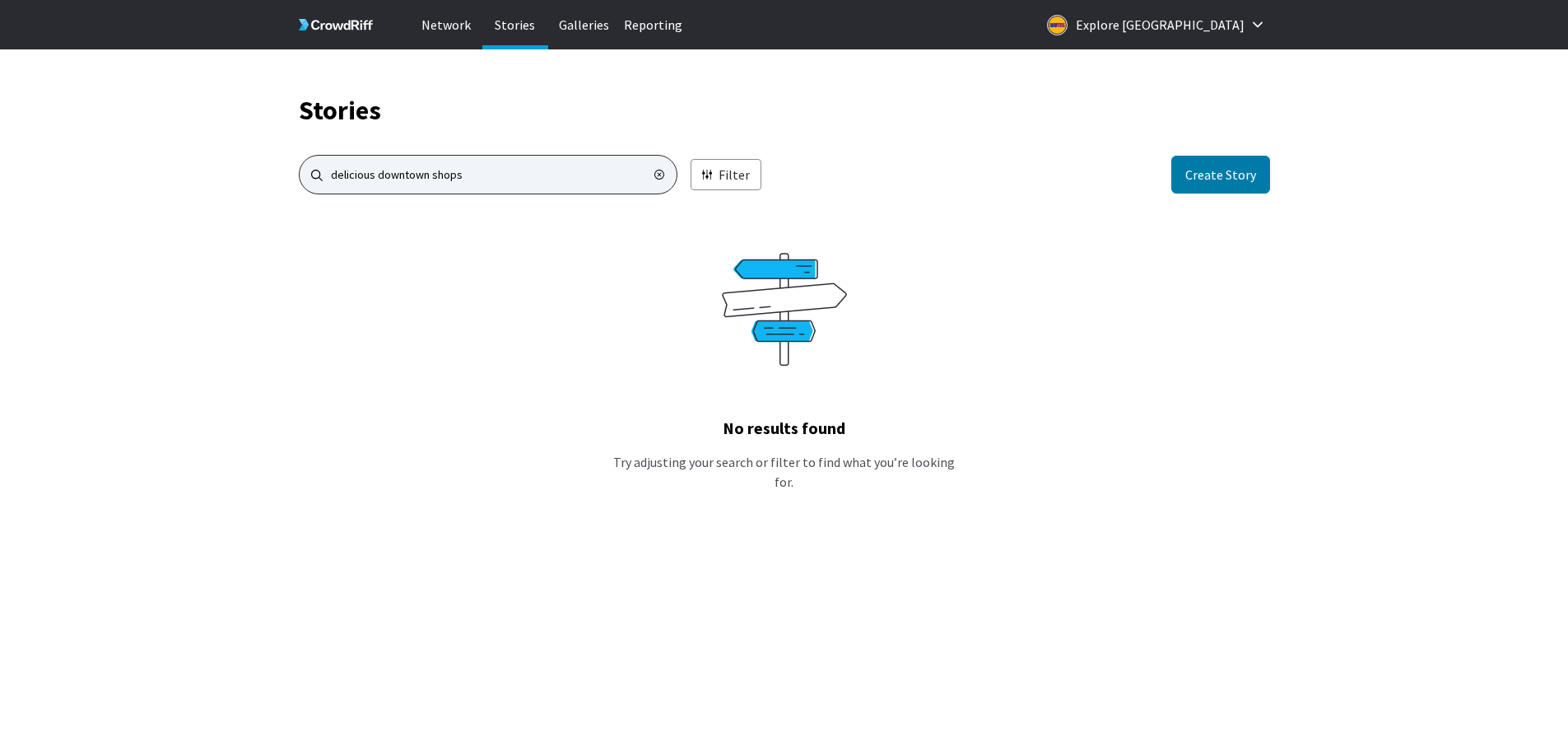
click at [392, 183] on input "delicious downtown shops" at bounding box center [488, 175] width 379 height 40
type input "downtown"
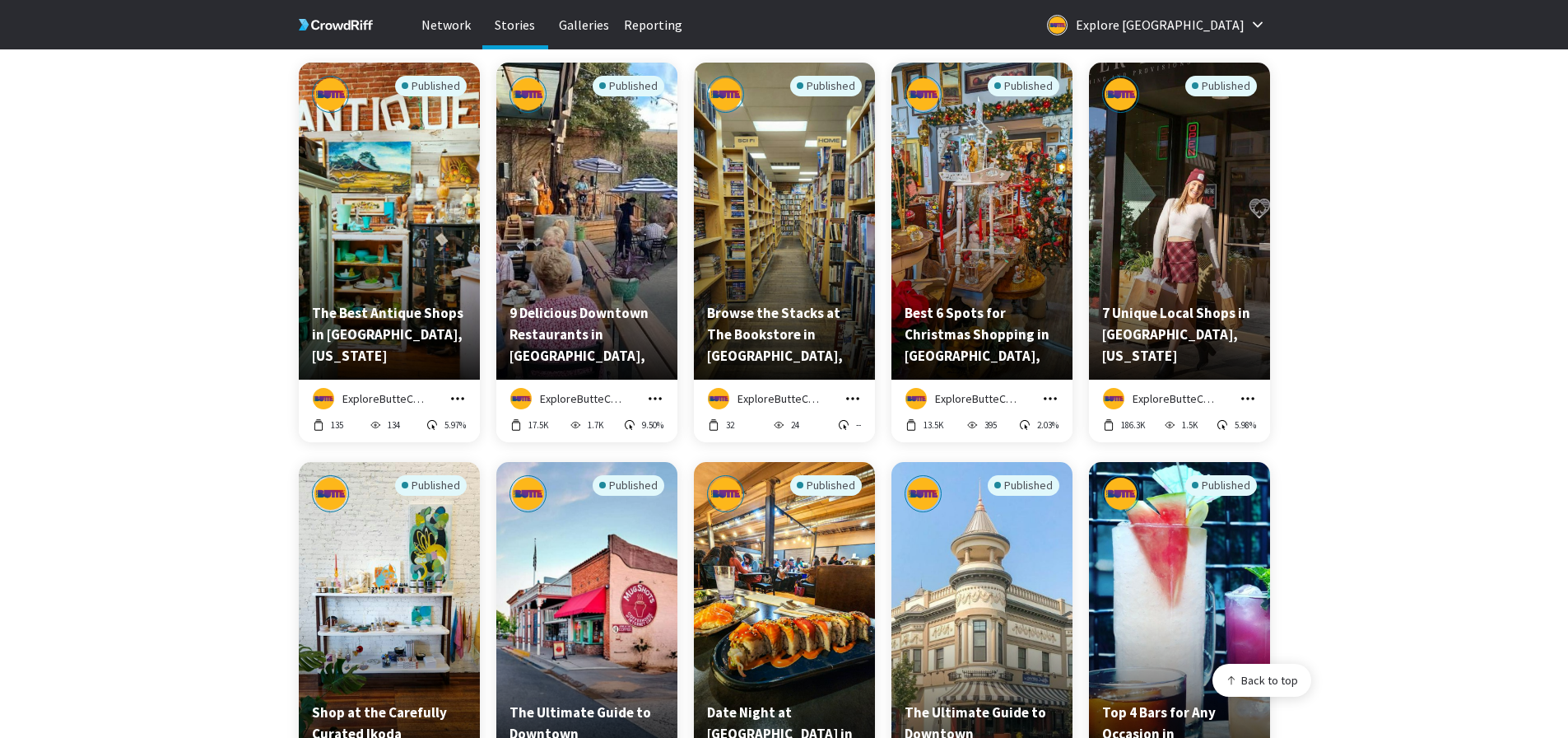
scroll to position [329, 0]
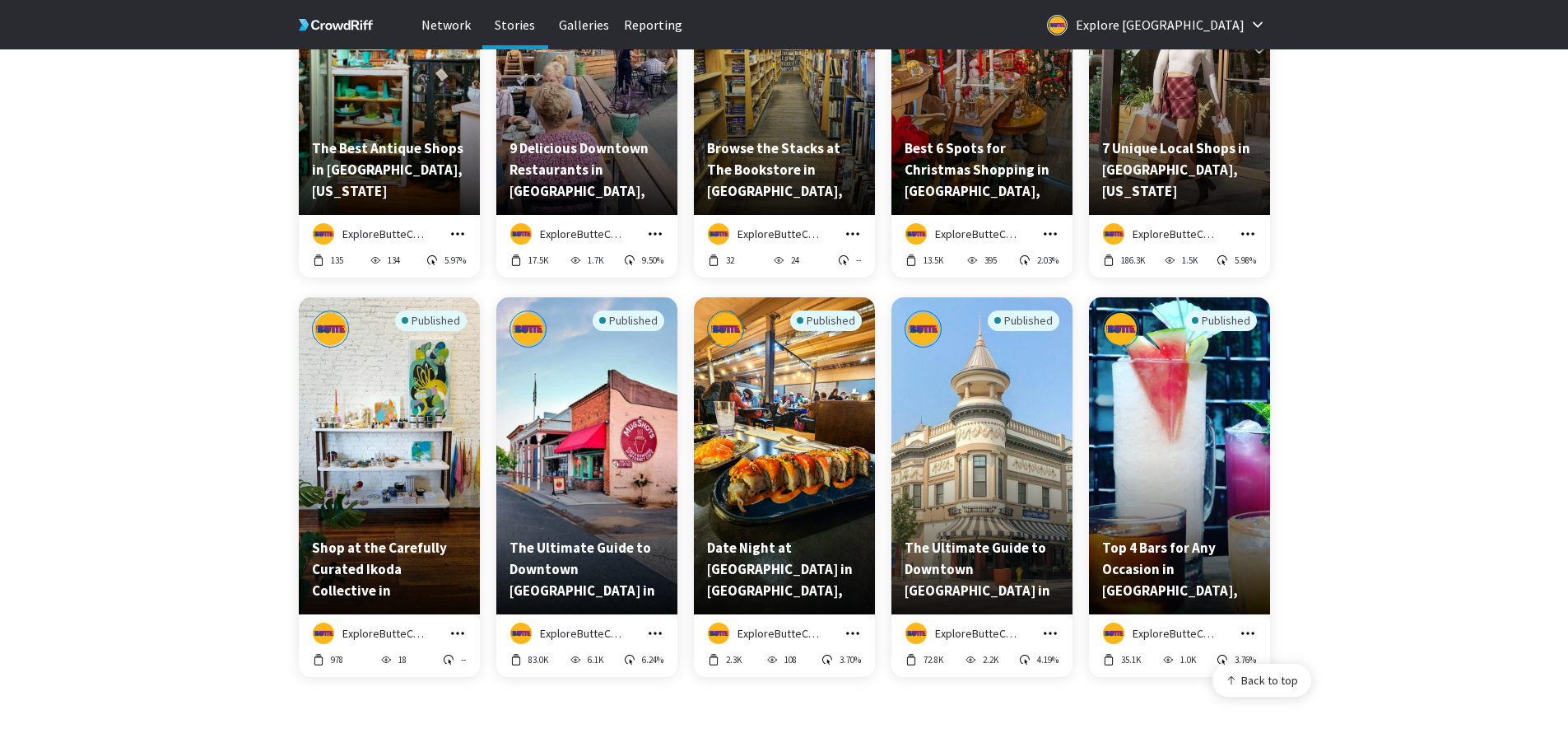
click at [451, 634] on icon "grid" at bounding box center [457, 632] width 16 height 16
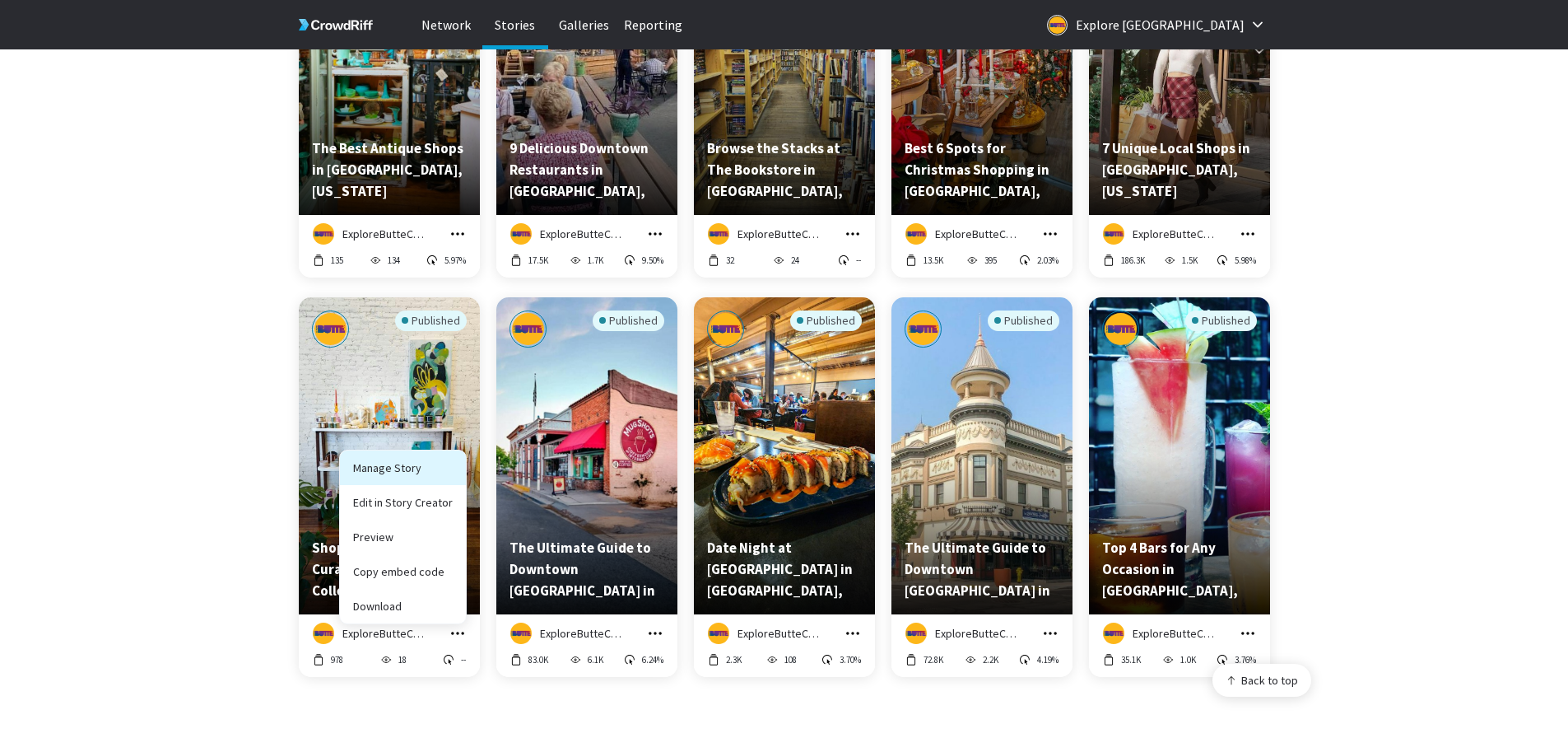
click at [421, 471] on link "Manage Story" at bounding box center [402, 467] width 126 height 35
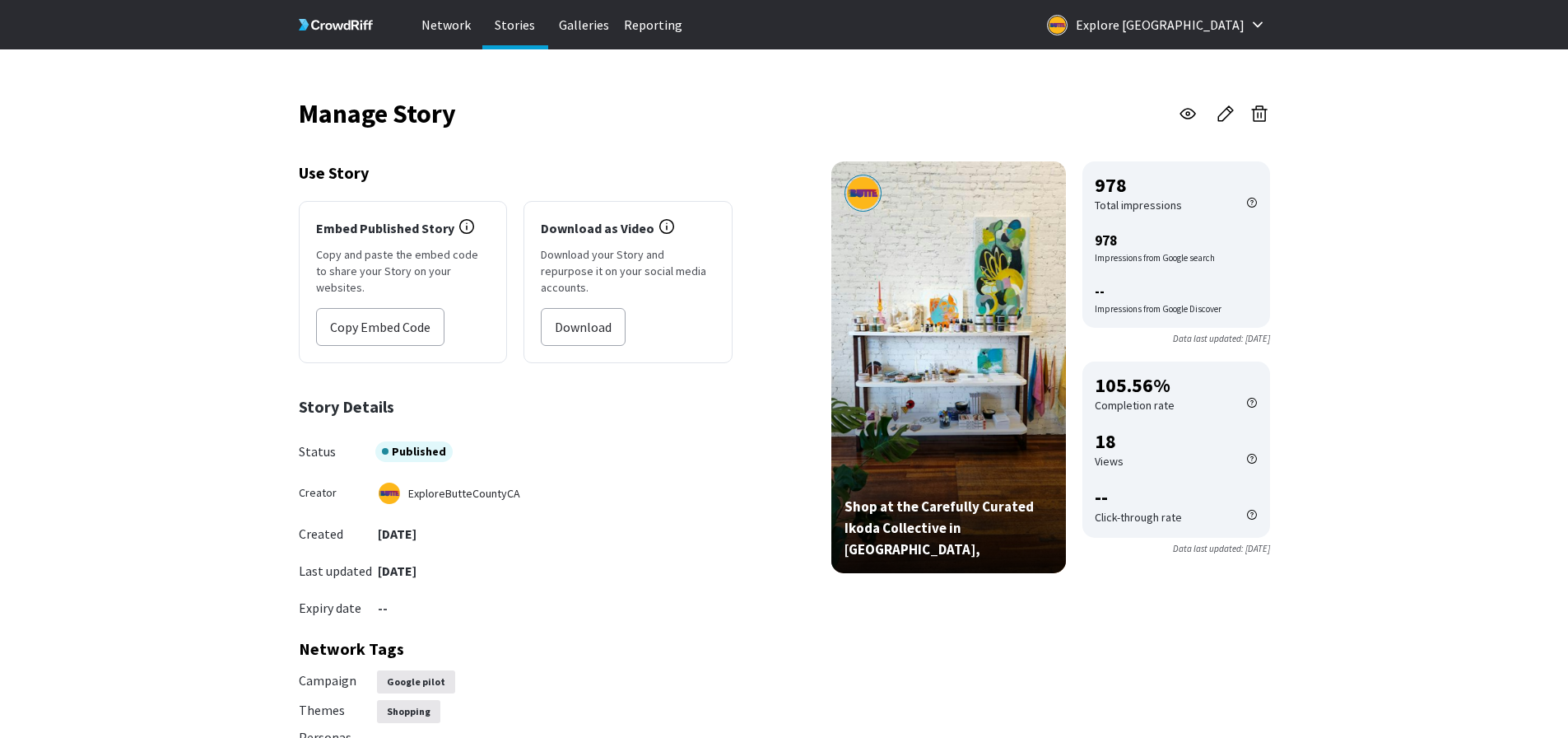
click at [1263, 118] on icon "button" at bounding box center [1260, 114] width 20 height 20
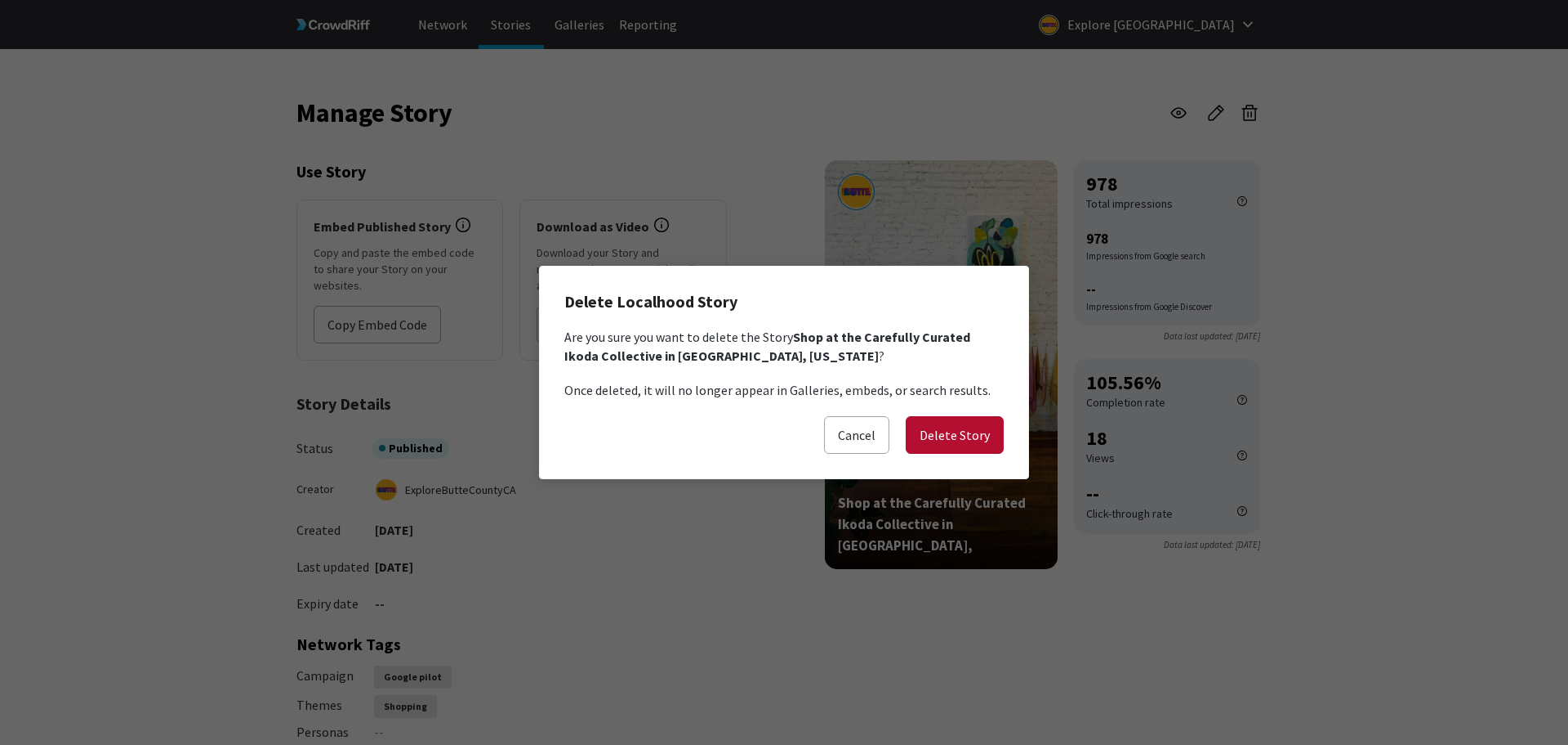
click at [972, 423] on button "Delete Story" at bounding box center [955, 435] width 98 height 38
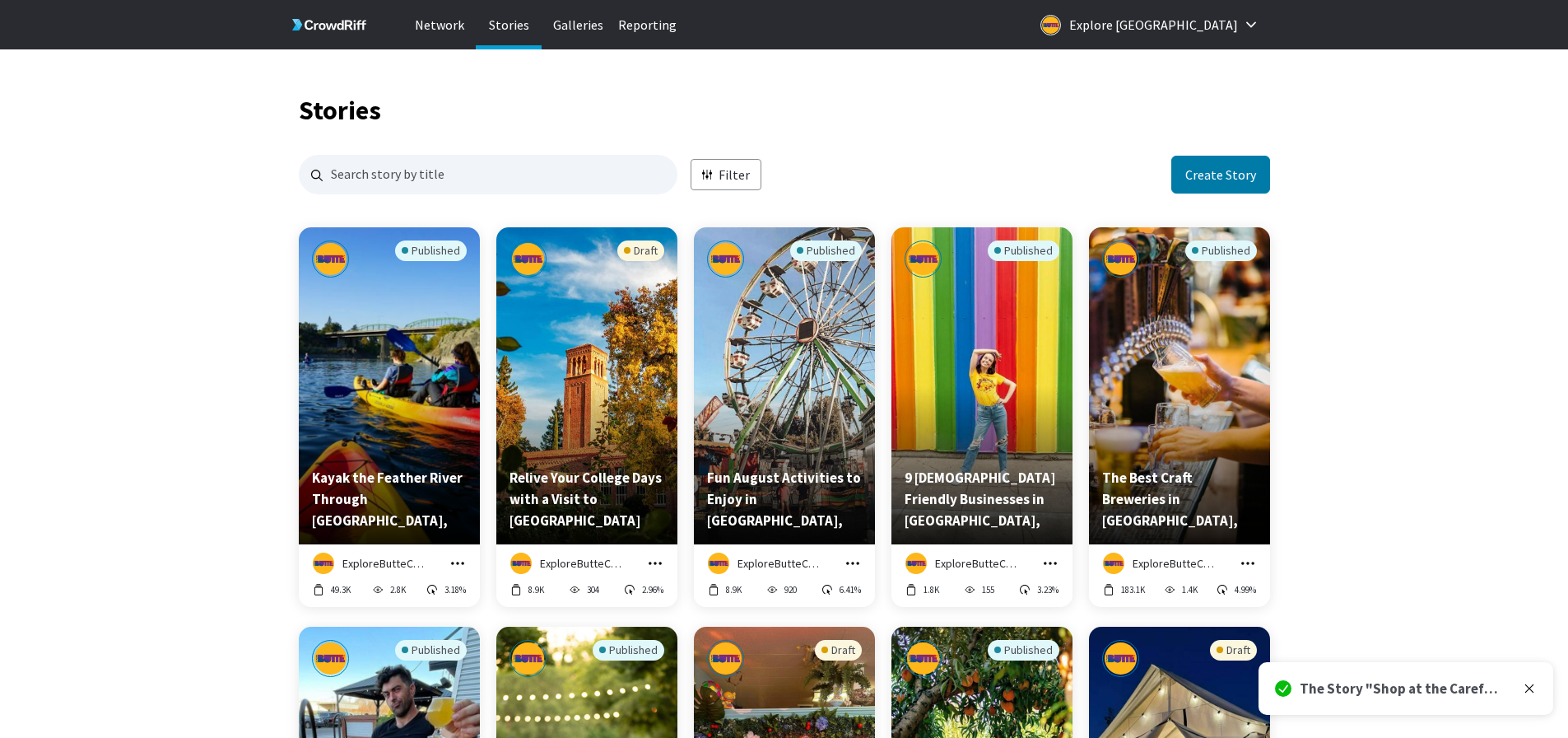
scroll to position [1585, 960]
click at [518, 162] on input "Search for stories by name. Press enter to submit." at bounding box center [488, 175] width 379 height 40
type input "downtown"
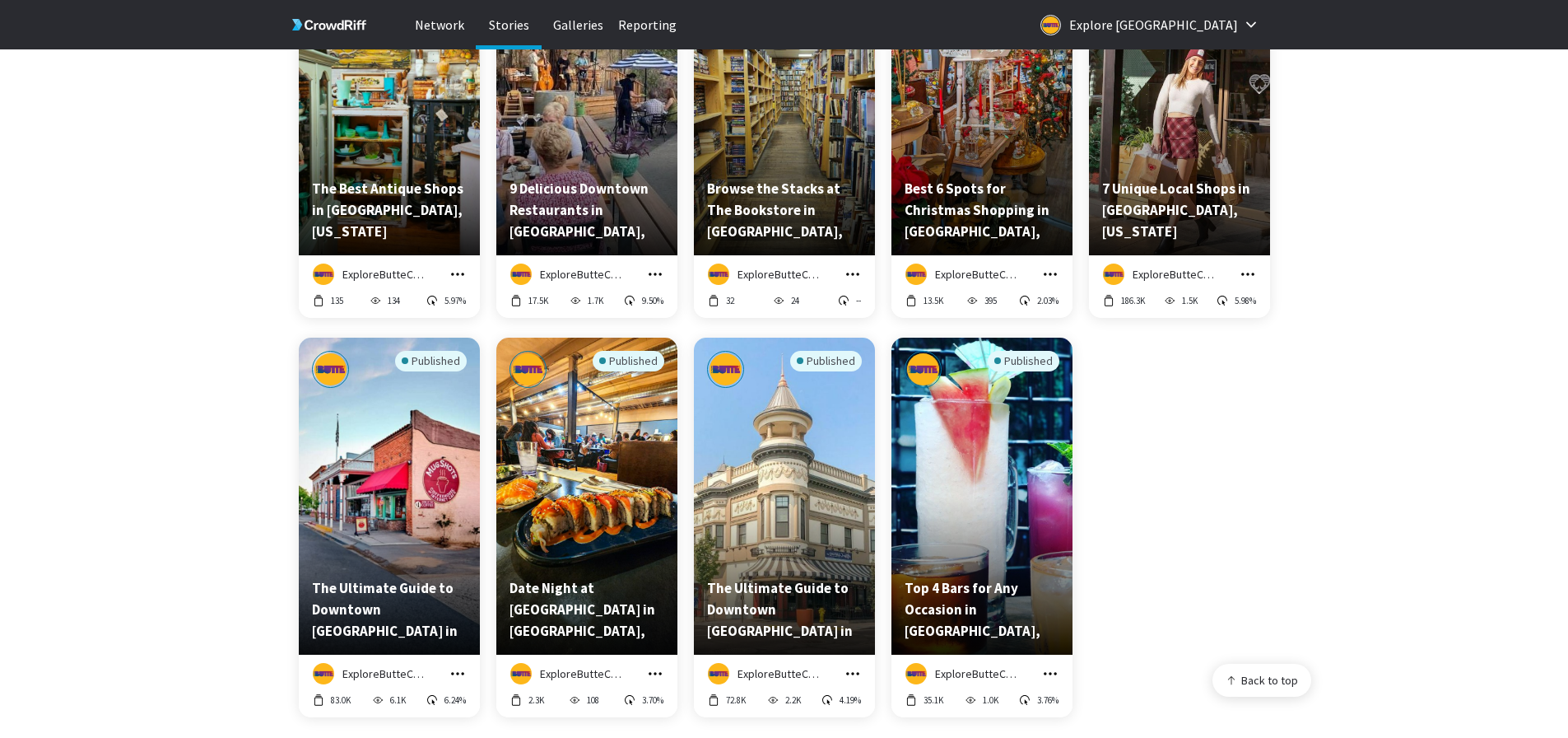
scroll to position [329, 0]
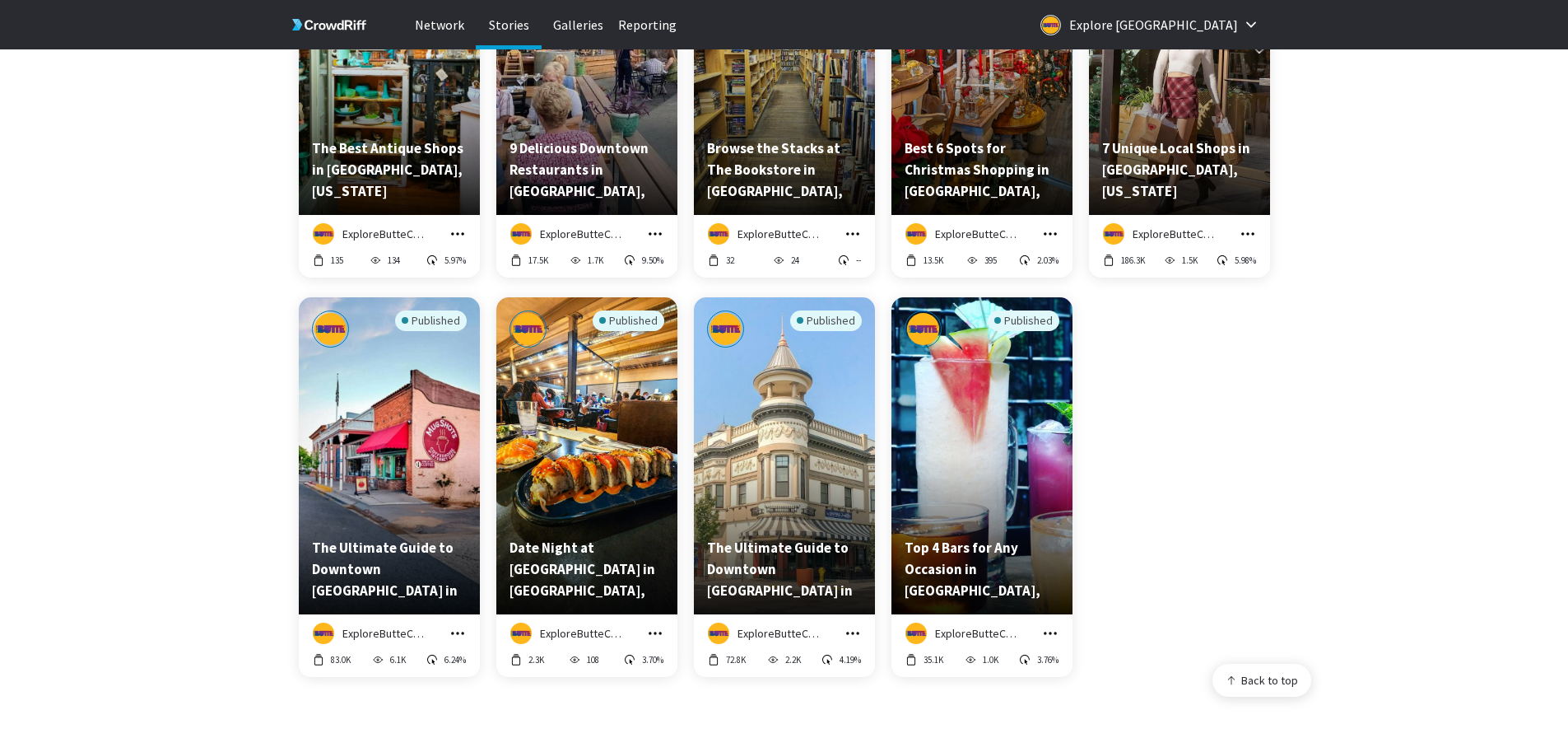
click at [657, 632] on icon "grid" at bounding box center [655, 632] width 16 height 16
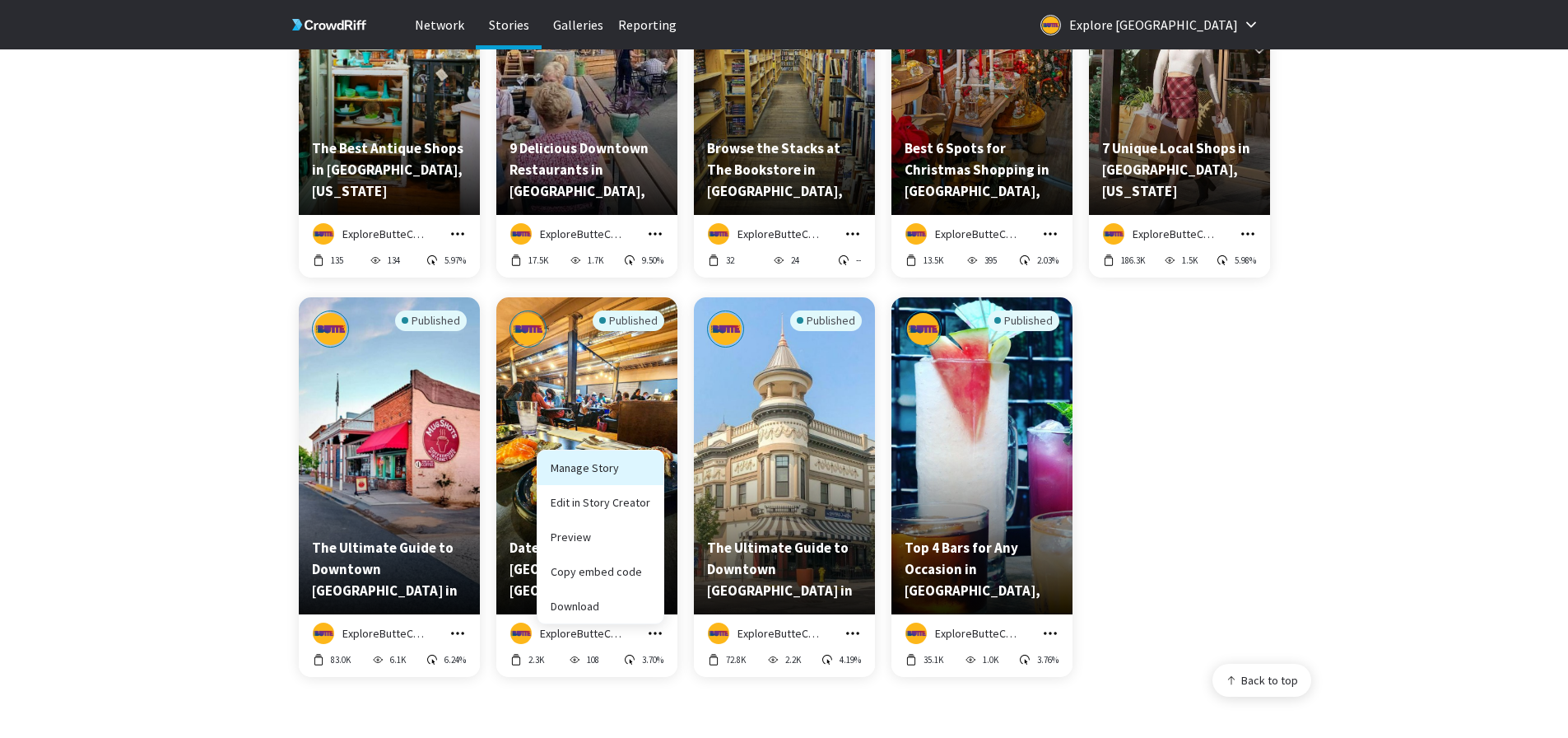
click at [611, 478] on link "Manage Story" at bounding box center [600, 467] width 126 height 35
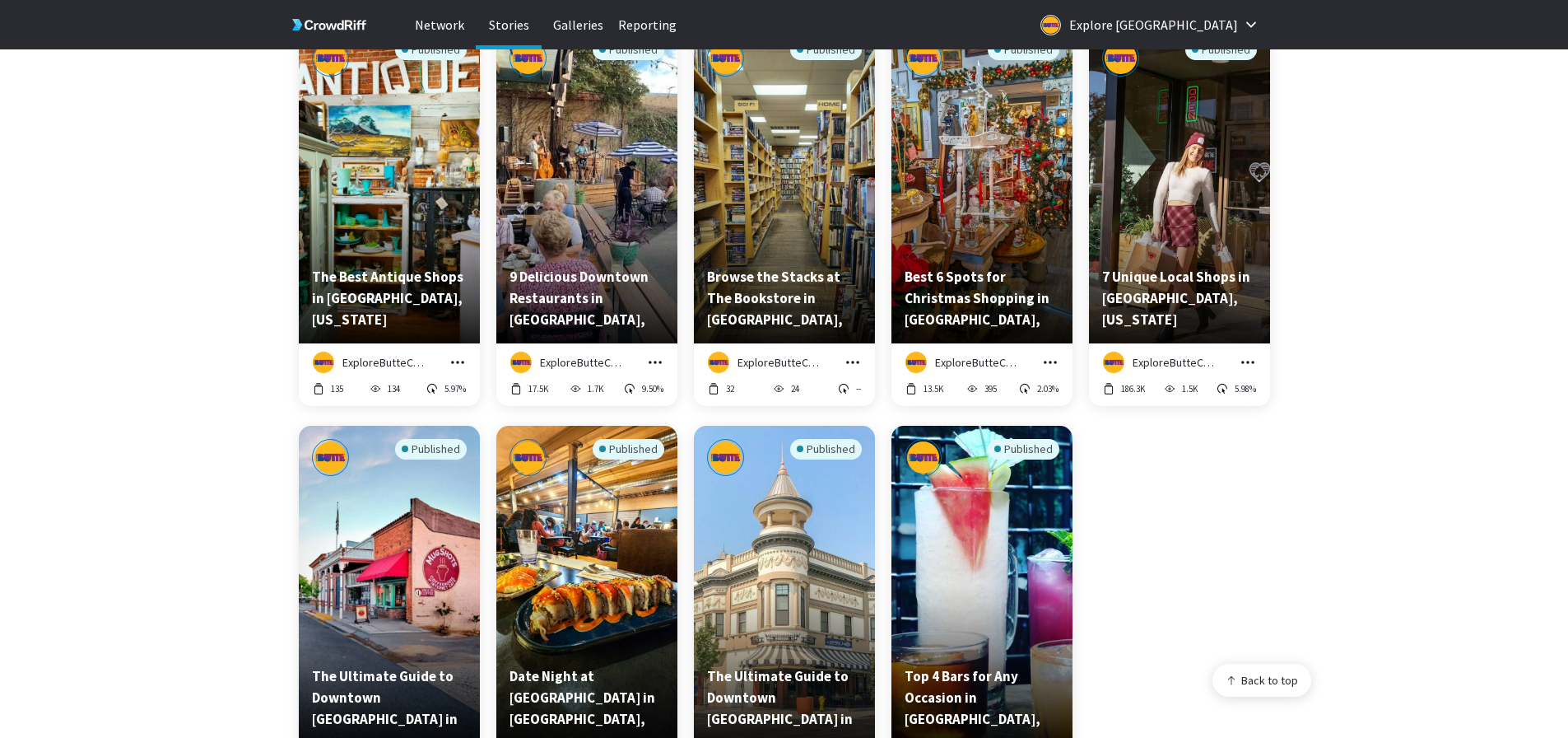
scroll to position [165, 0]
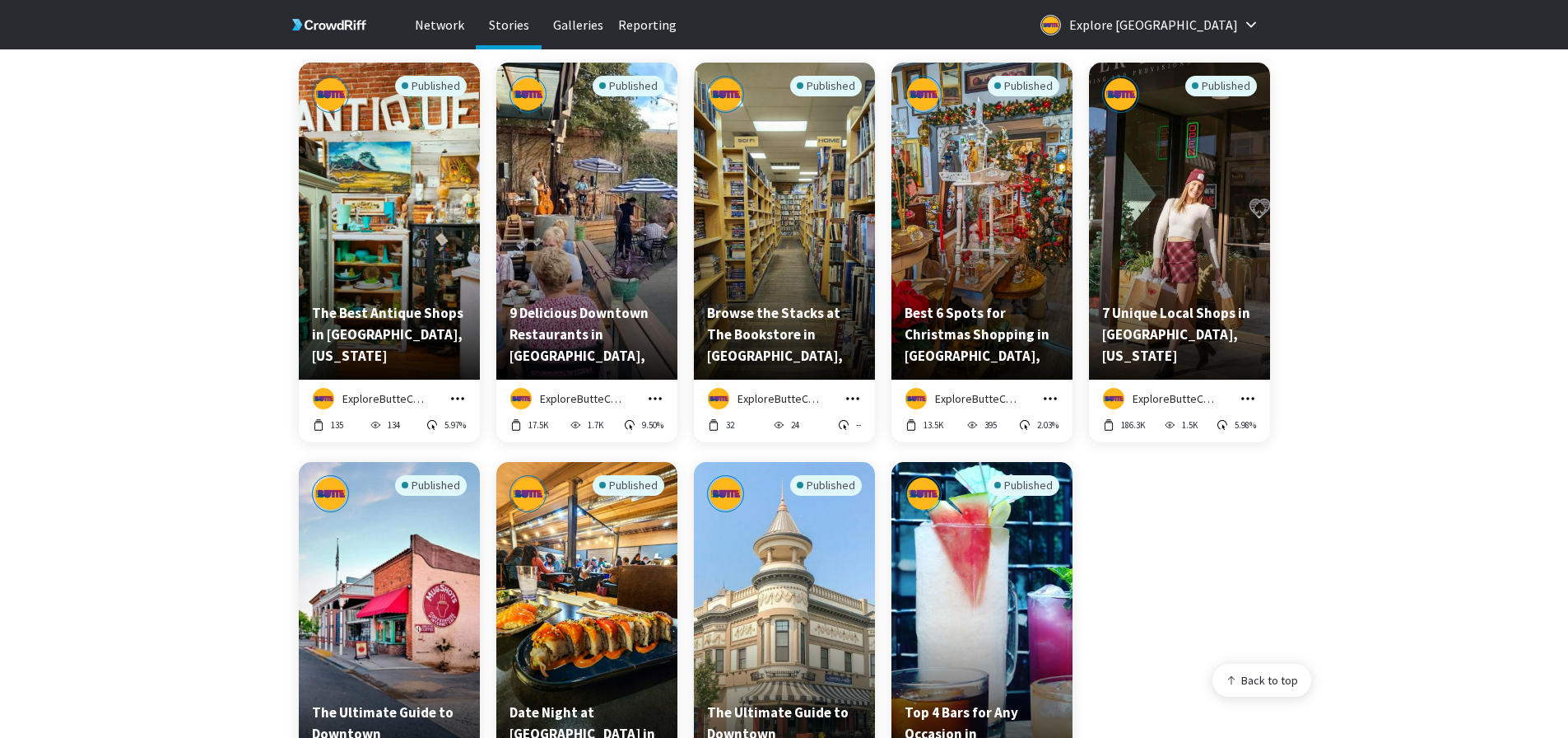
click at [661, 401] on icon "grid" at bounding box center [655, 397] width 16 height 16
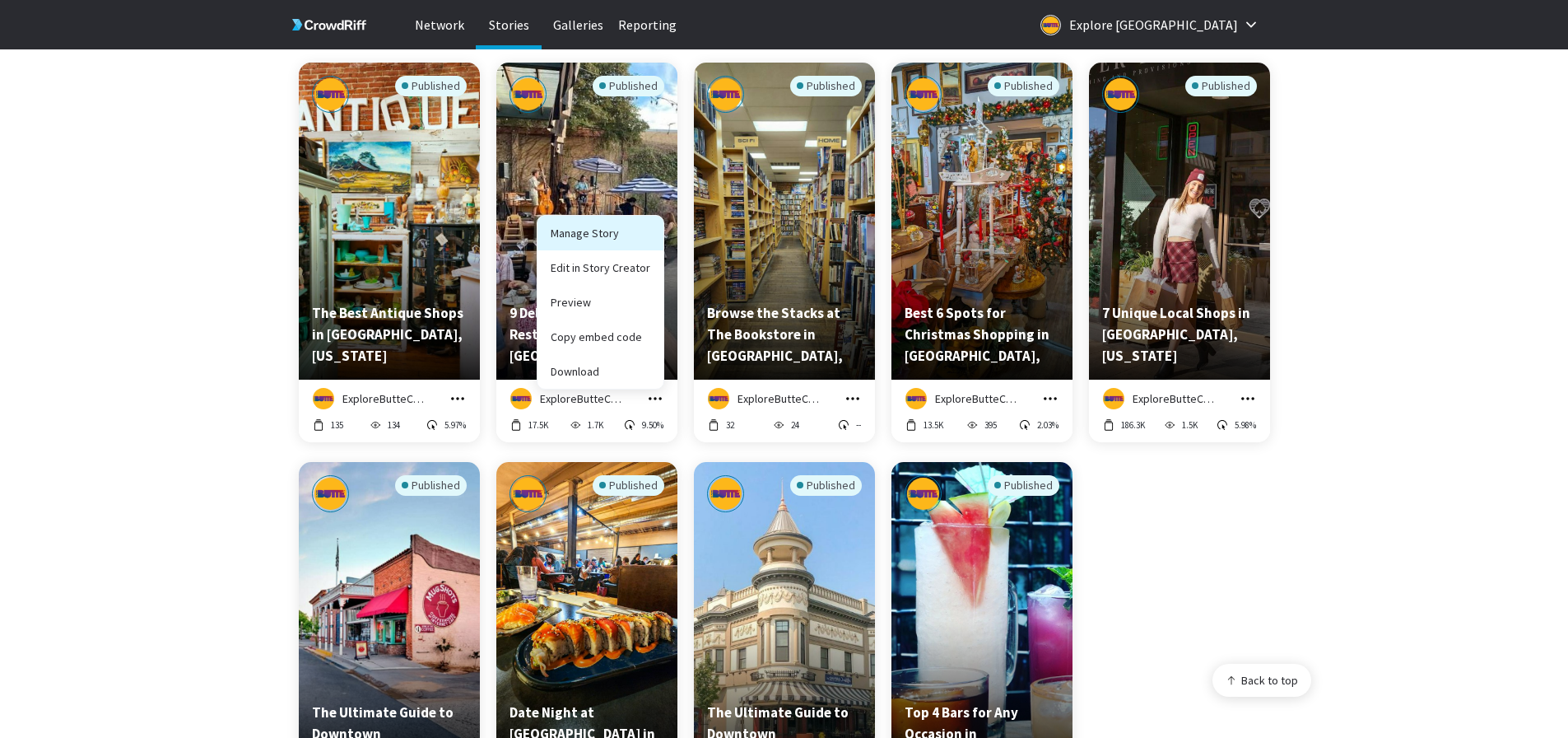
click at [615, 228] on link "Manage Story" at bounding box center [600, 233] width 126 height 35
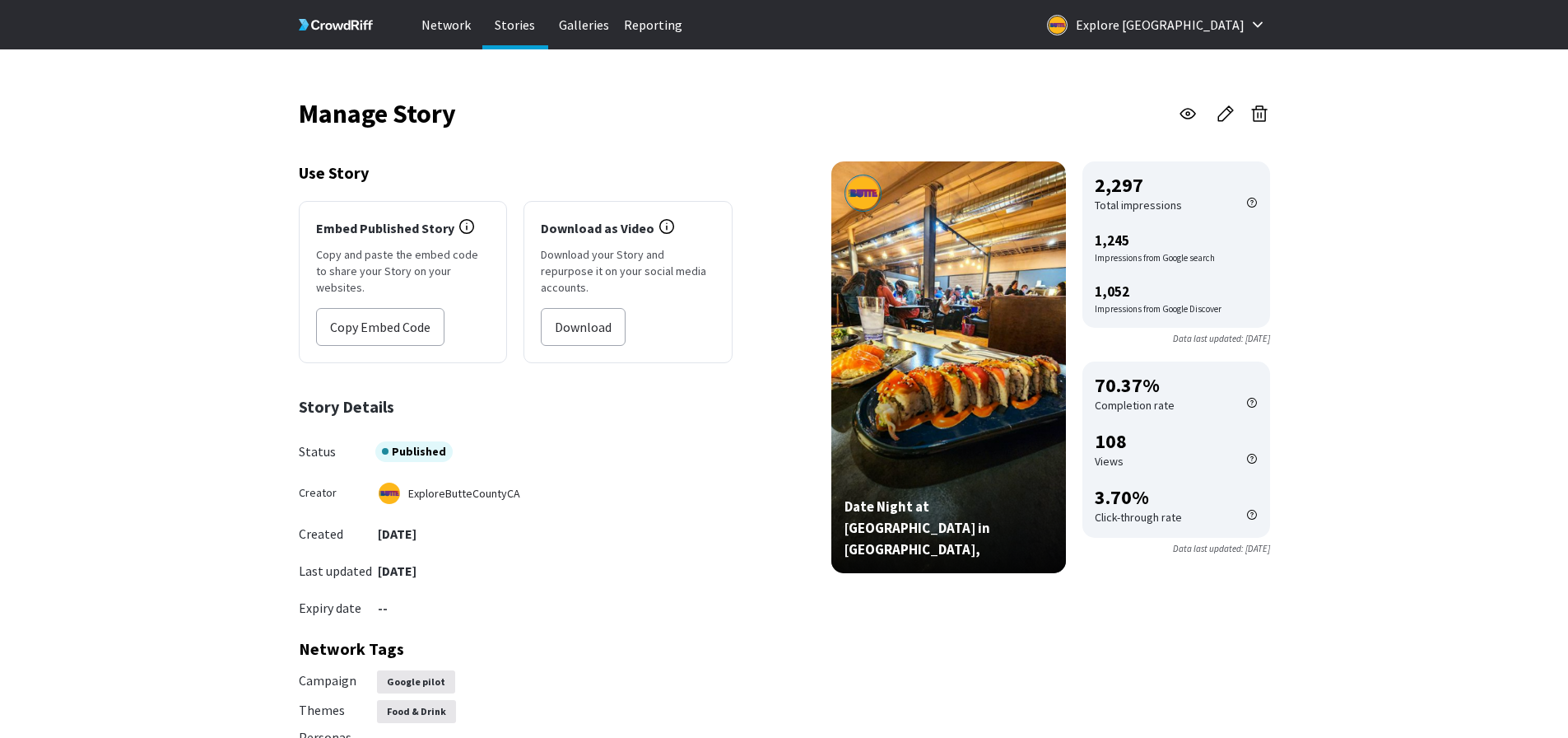
click at [1260, 111] on icon "button" at bounding box center [1260, 114] width 20 height 20
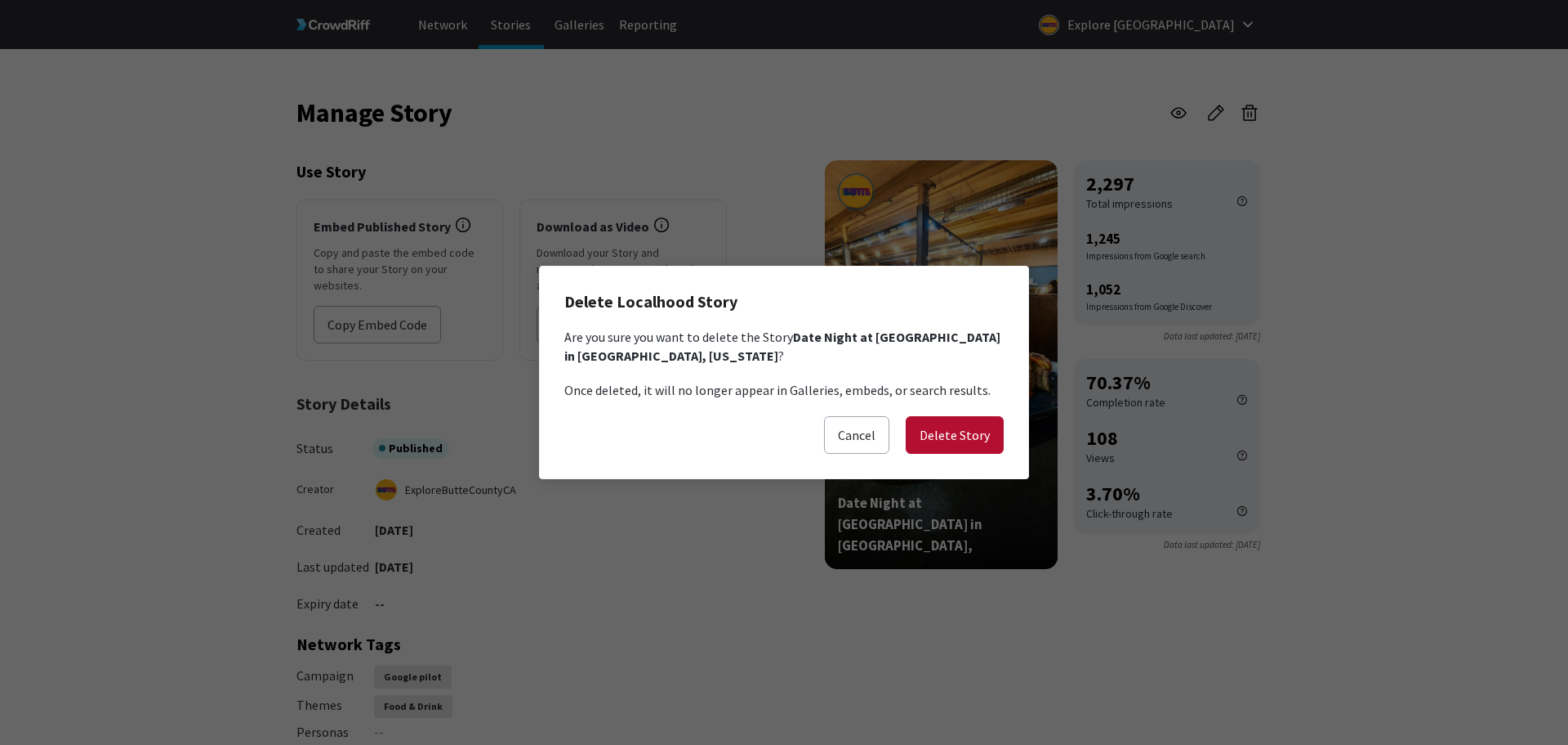
click at [967, 436] on button "Delete Story" at bounding box center [955, 435] width 98 height 38
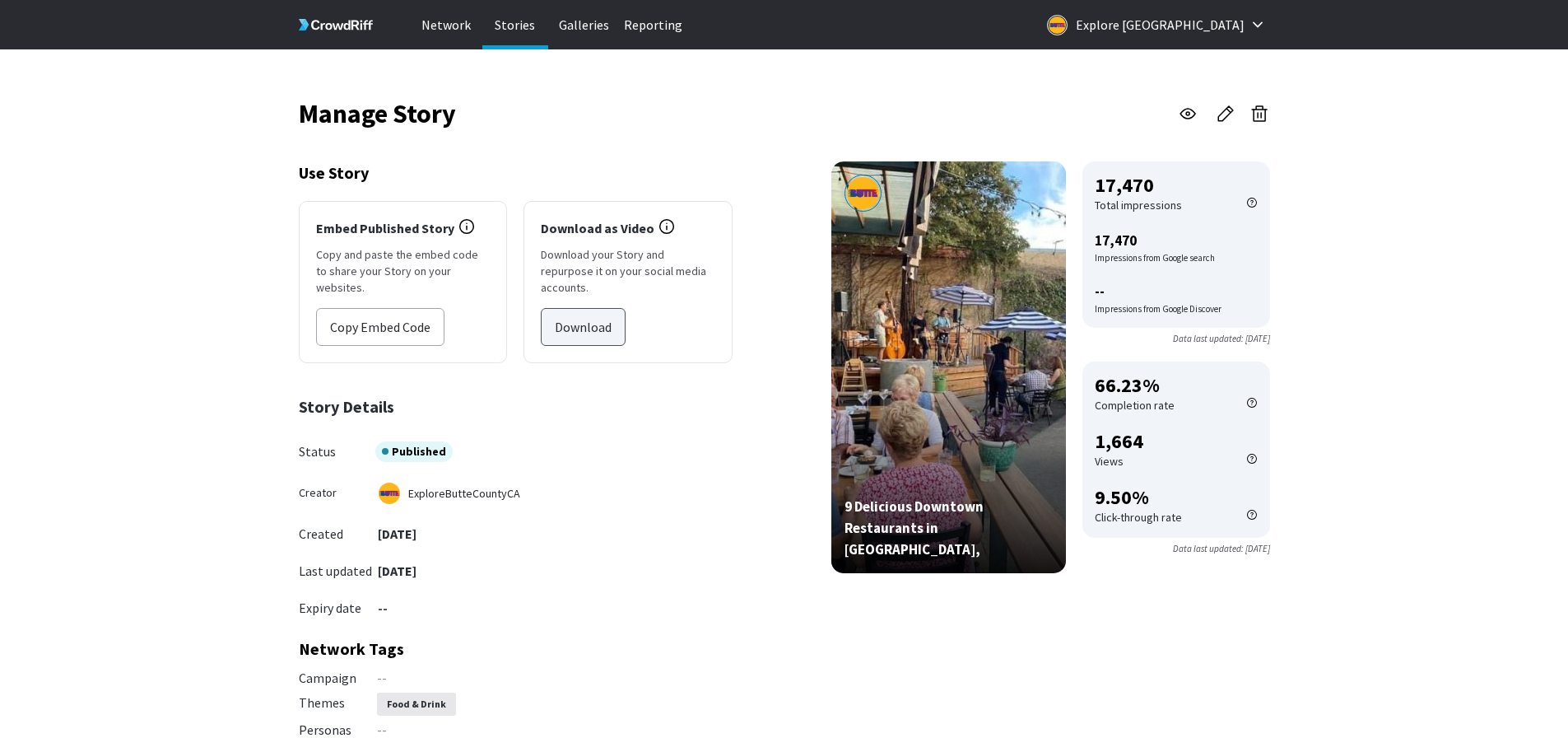
click at [614, 311] on button "Download" at bounding box center [584, 326] width 85 height 38
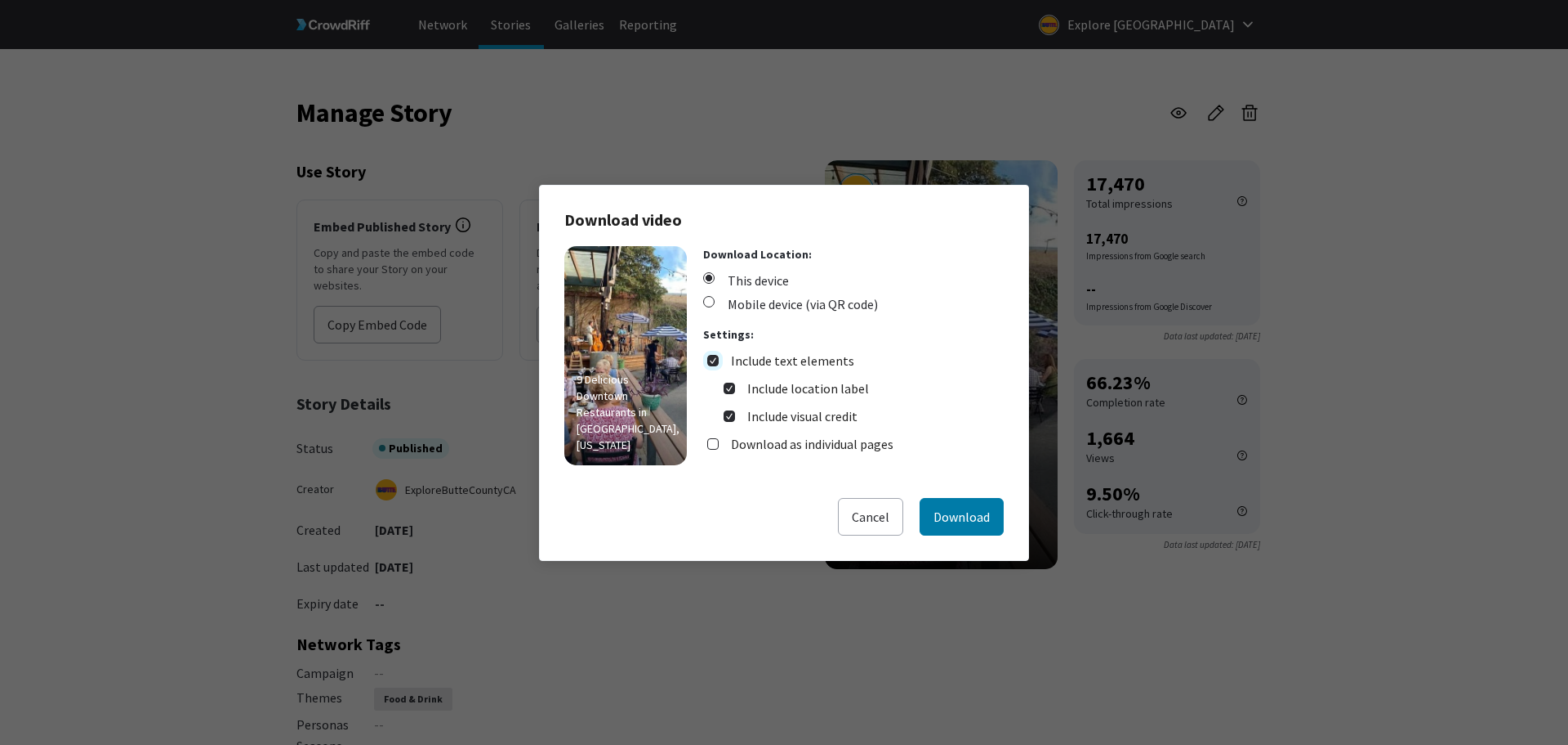
click at [715, 355] on input "Include text elements" at bounding box center [713, 361] width 11 height 11
checkbox input "false"
click at [818, 393] on label "Download as individual pages" at bounding box center [812, 388] width 162 height 20
click at [719, 393] on input "Download as individual pages" at bounding box center [713, 388] width 11 height 11
checkbox input "true"
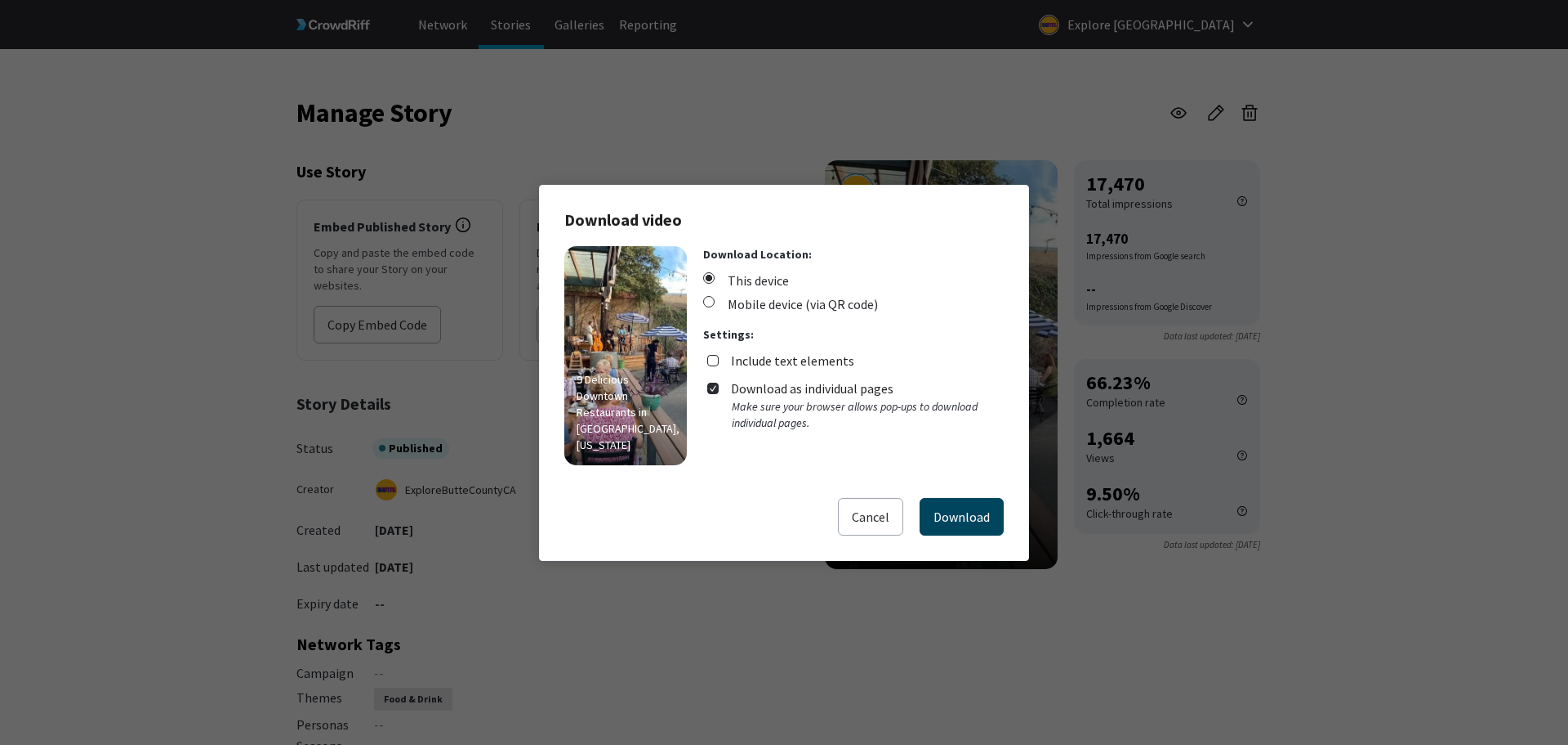
click at [975, 528] on button "Download" at bounding box center [962, 517] width 85 height 38
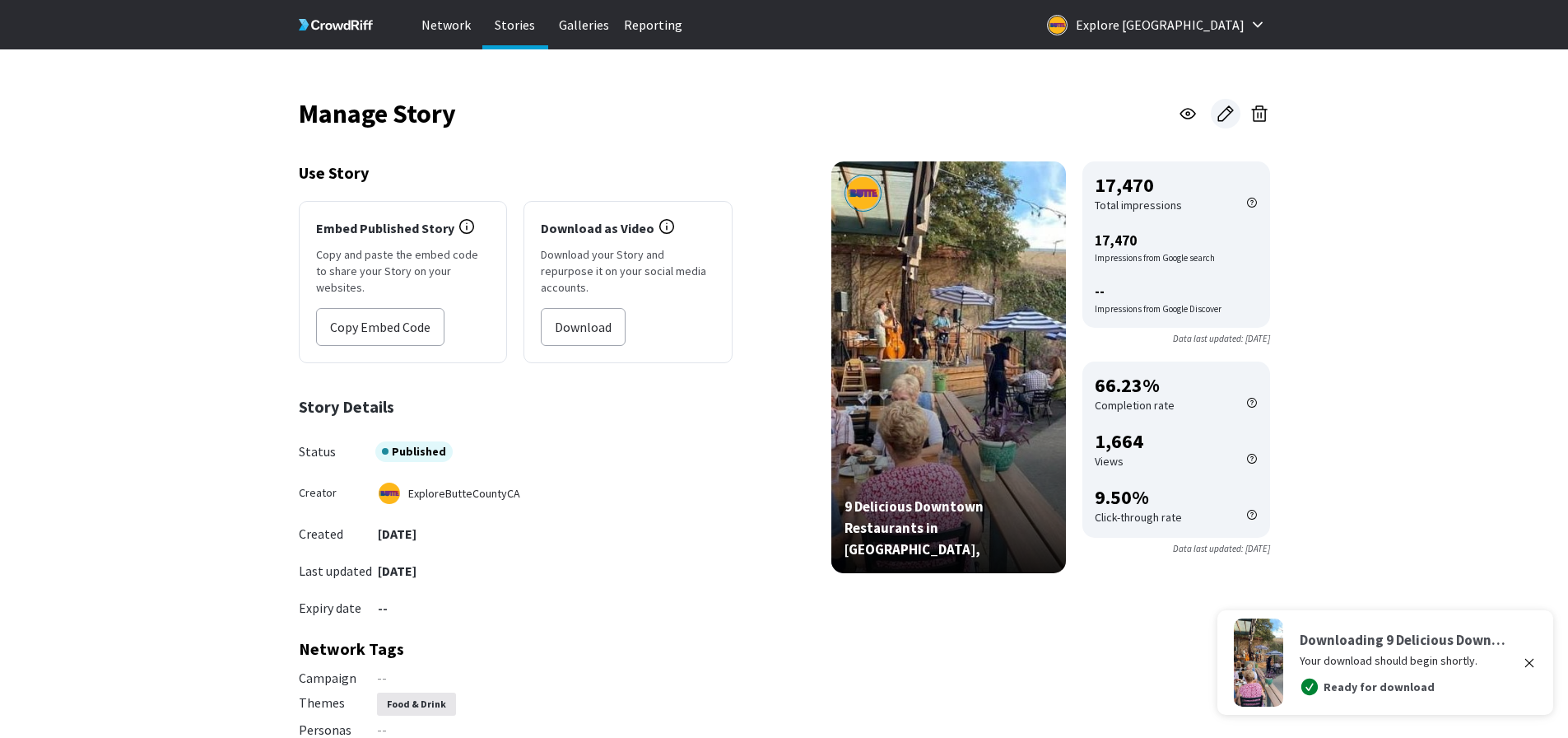
click at [1236, 110] on link at bounding box center [1225, 113] width 29 height 29
